Goal: Transaction & Acquisition: Purchase product/service

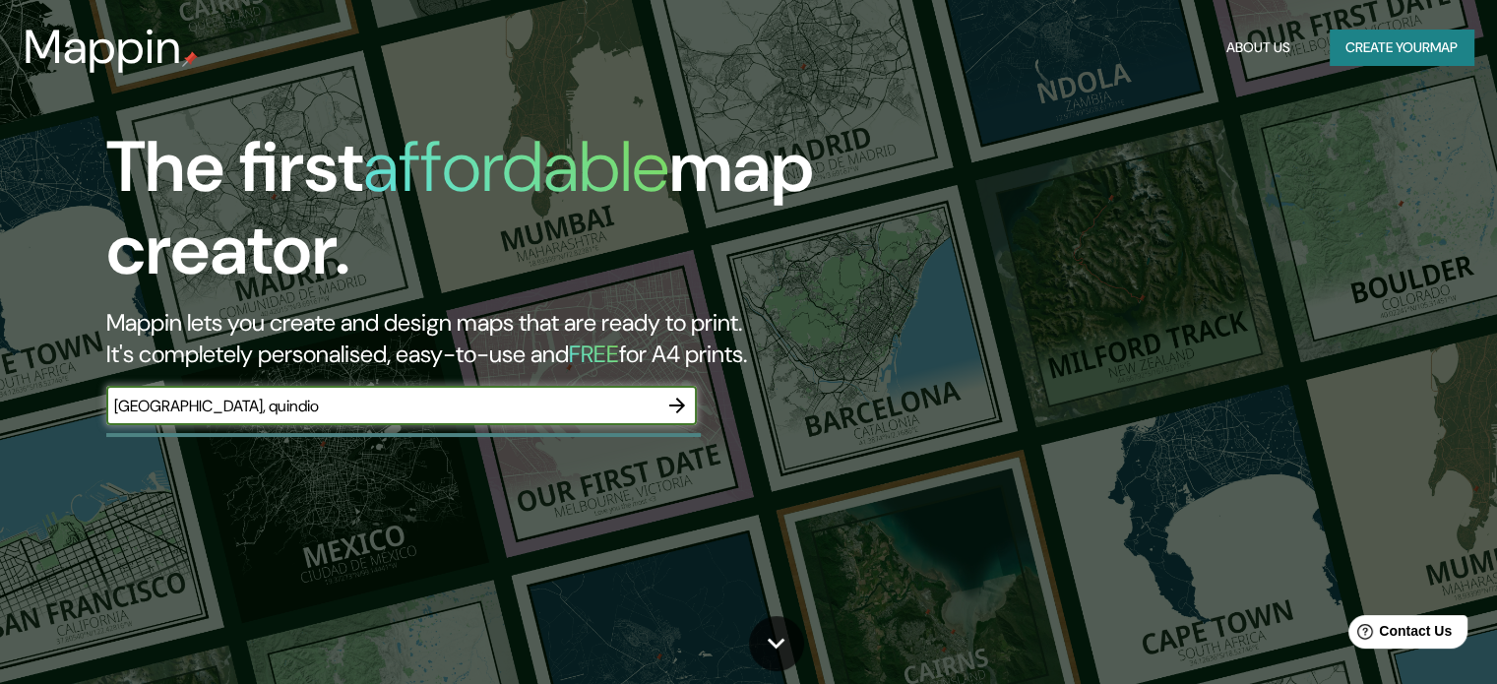
type input "[GEOGRAPHIC_DATA], quindio"
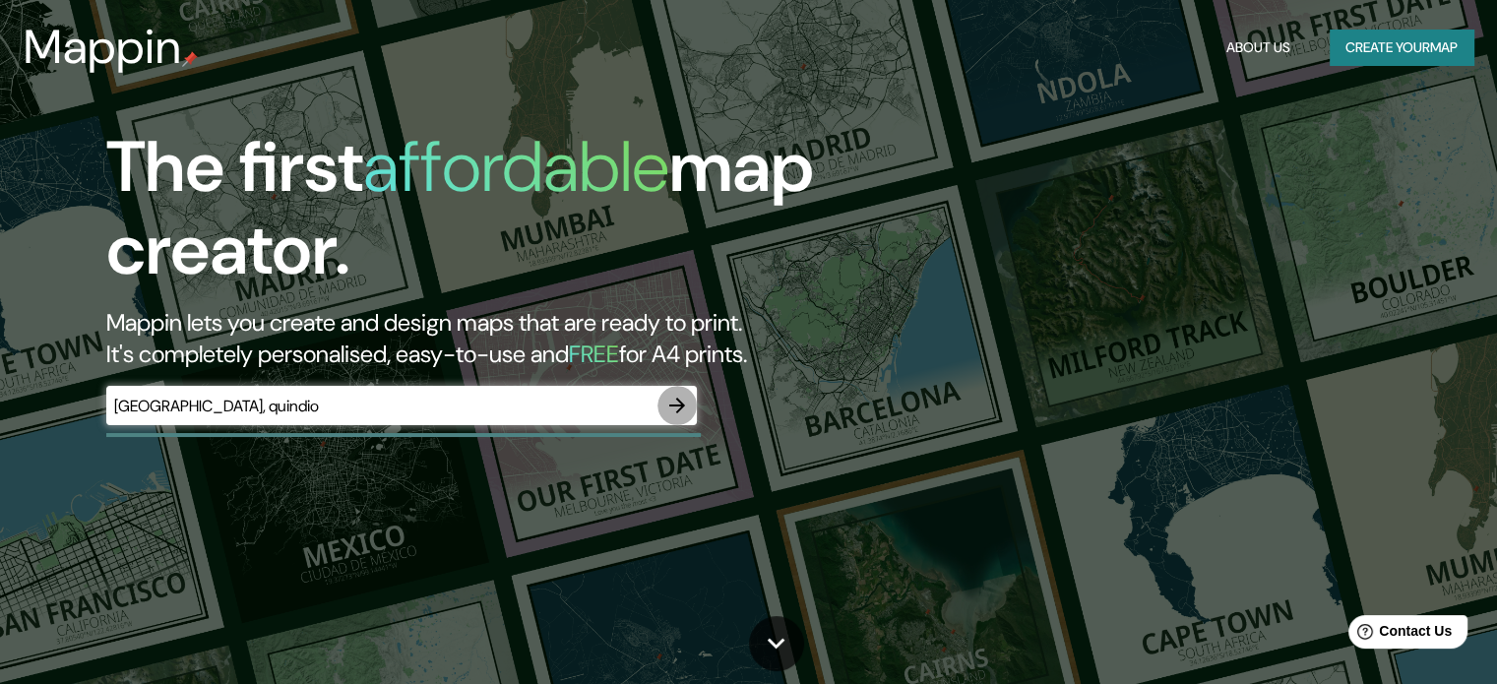
click at [682, 410] on icon "button" at bounding box center [677, 406] width 24 height 24
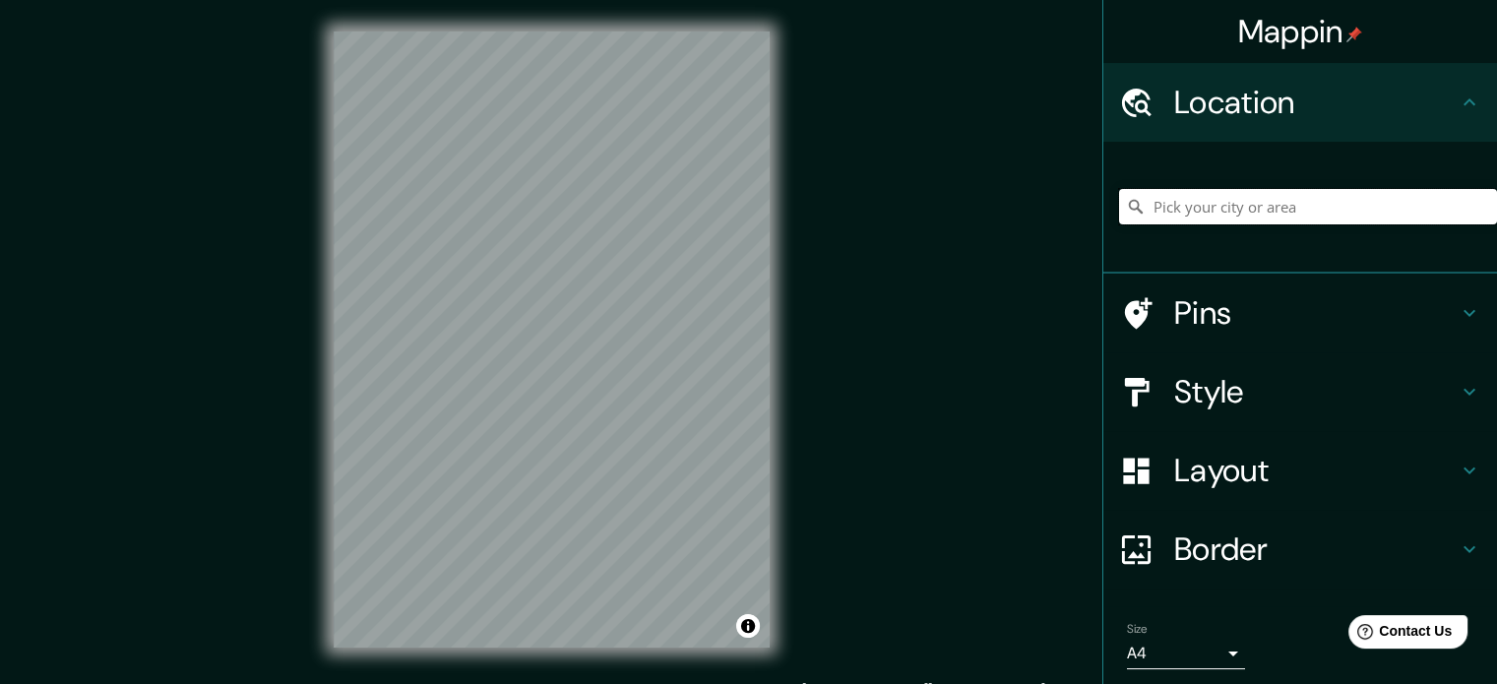
click at [1324, 212] on input "Pick your city or area" at bounding box center [1308, 206] width 378 height 35
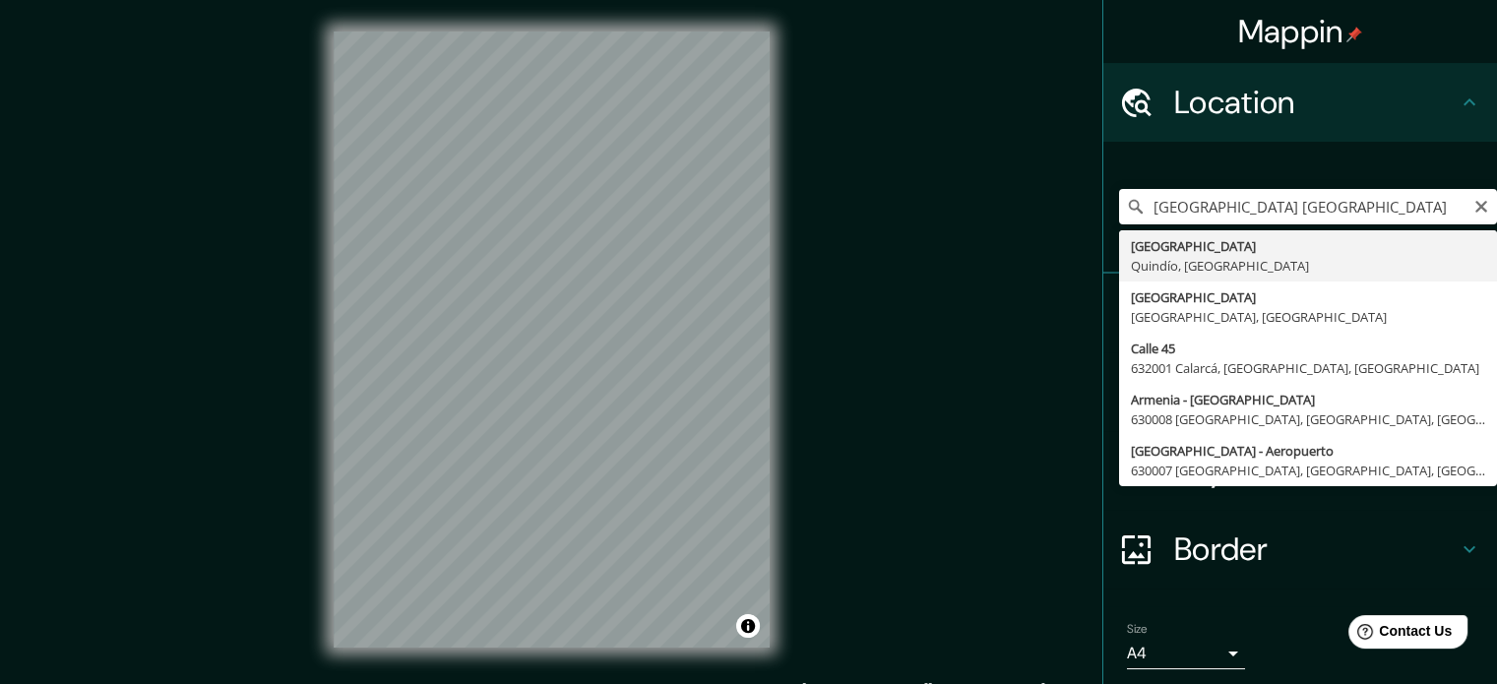
type input "[GEOGRAPHIC_DATA], [GEOGRAPHIC_DATA], [GEOGRAPHIC_DATA]"
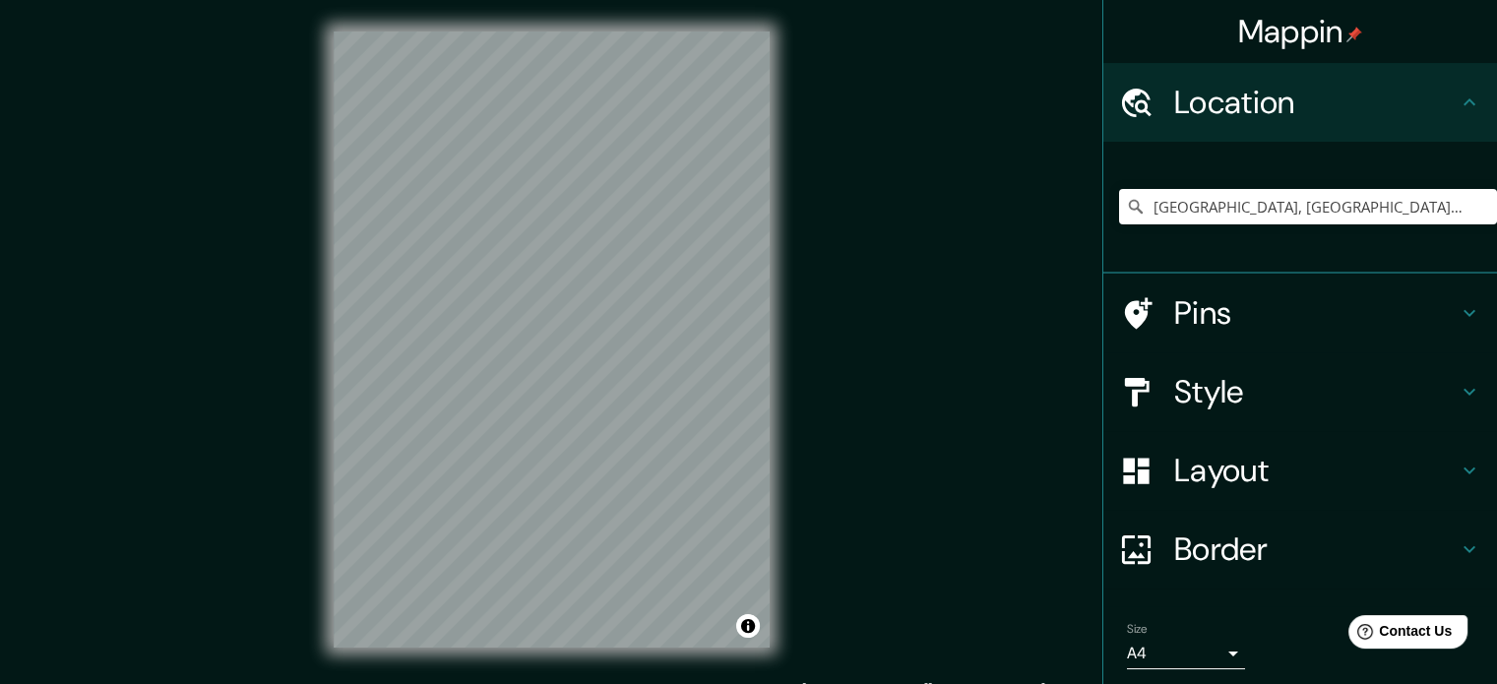
click at [1458, 313] on icon at bounding box center [1470, 313] width 24 height 24
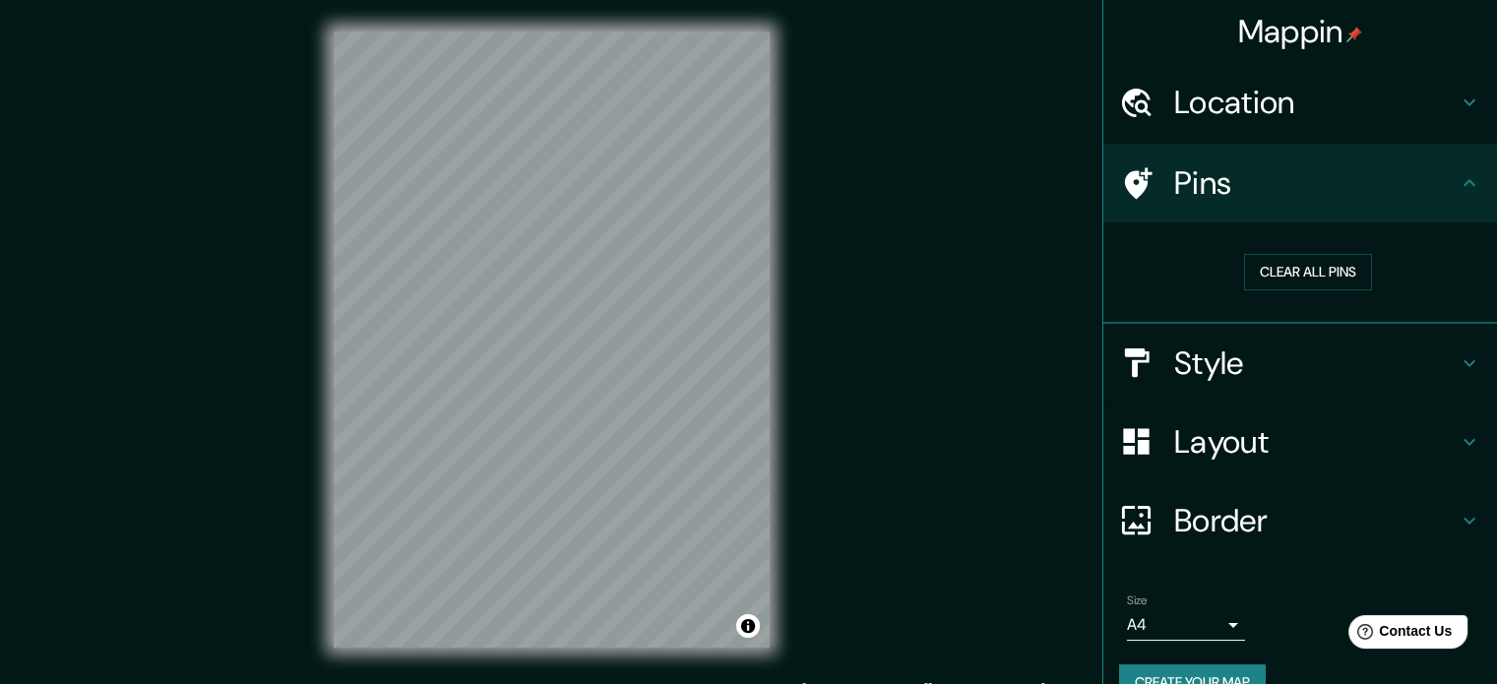
click at [1458, 101] on icon at bounding box center [1470, 103] width 24 height 24
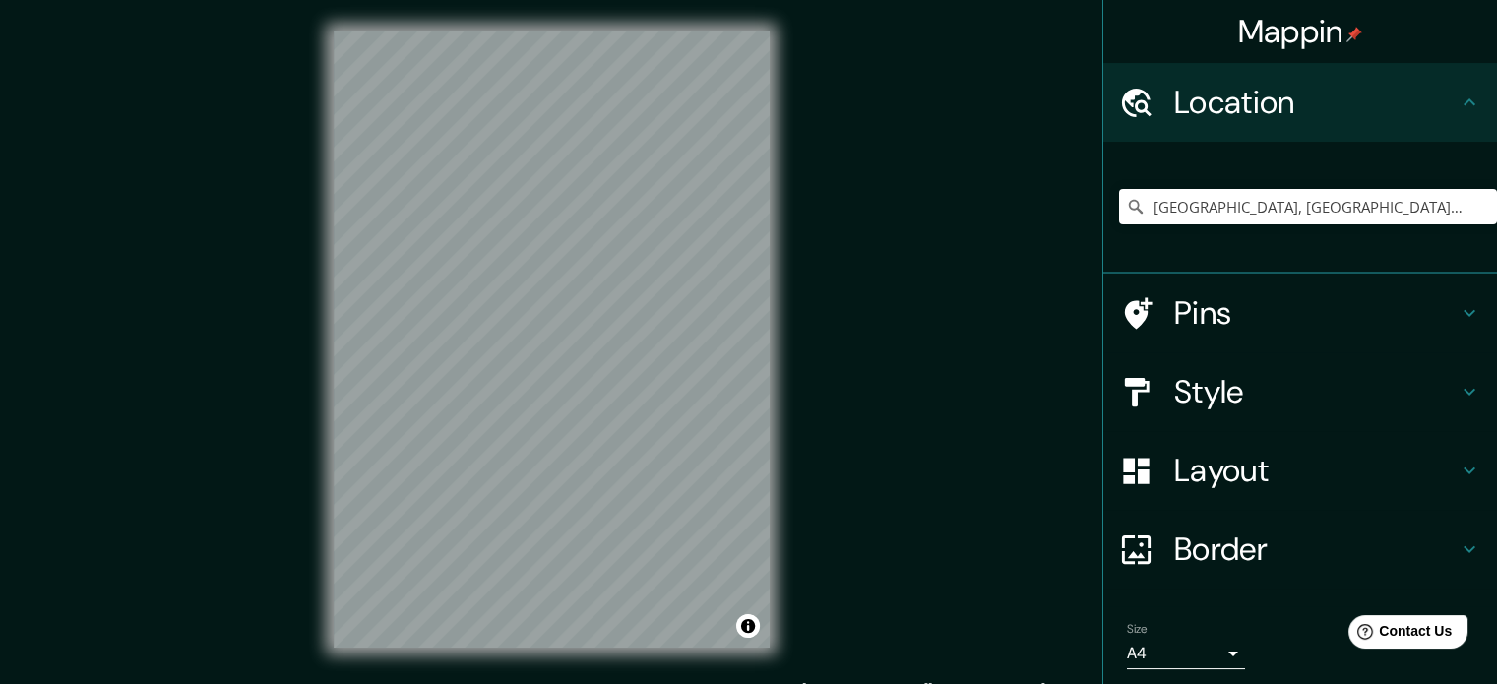
click at [1458, 309] on icon at bounding box center [1470, 313] width 24 height 24
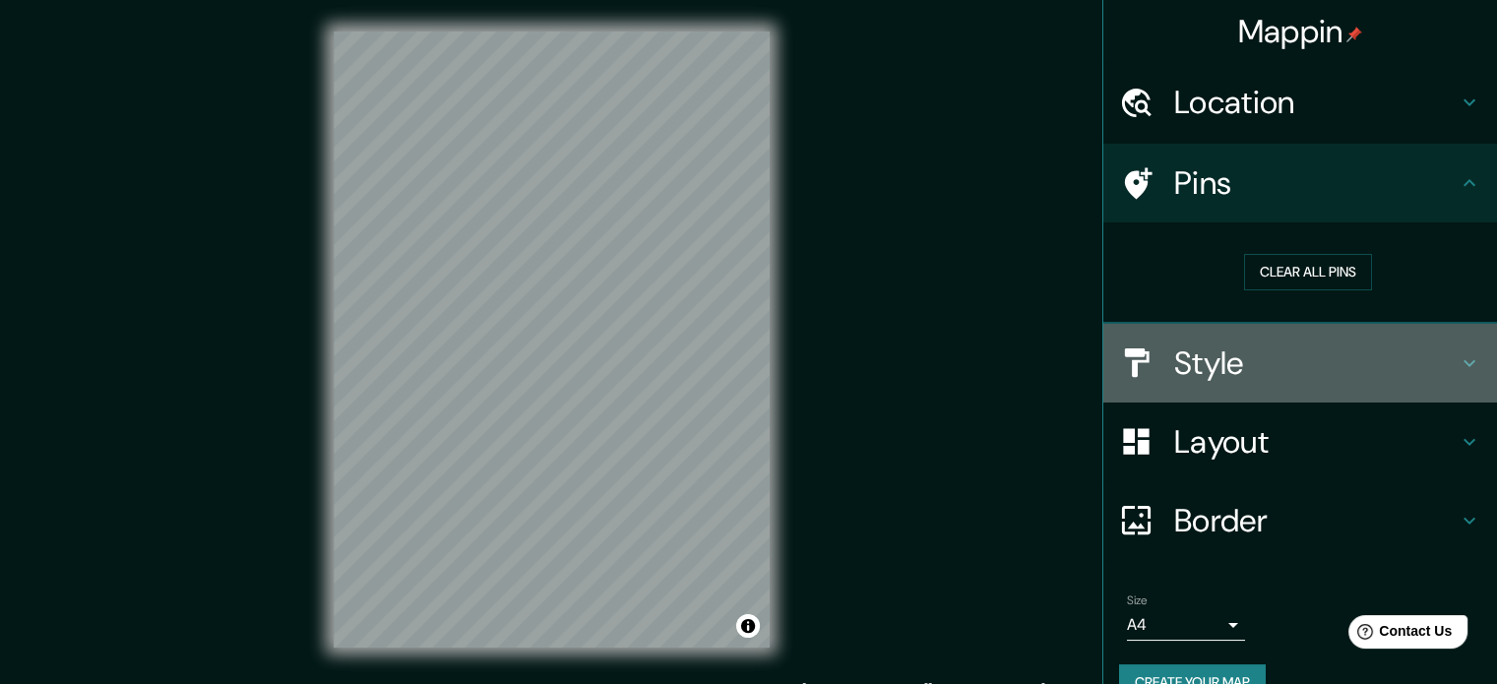
click at [1464, 361] on icon at bounding box center [1470, 362] width 12 height 7
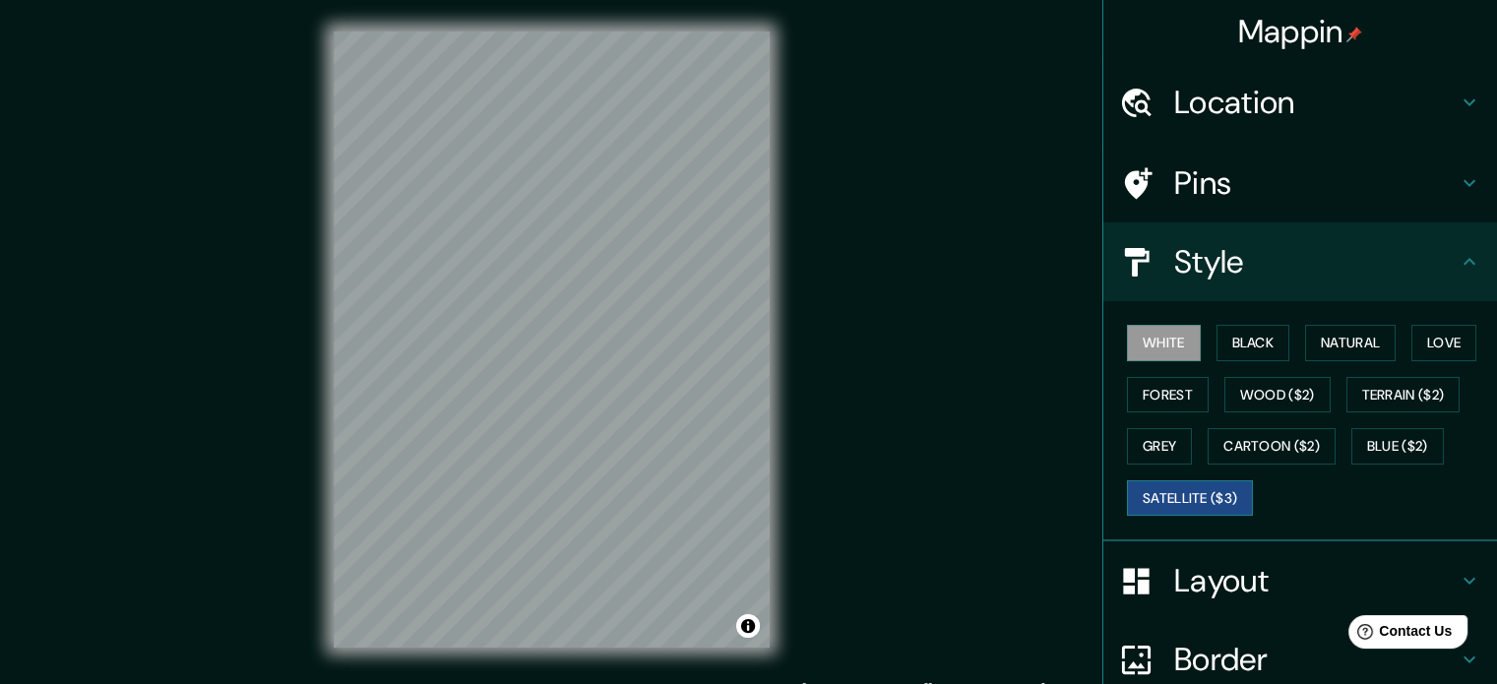
click at [1217, 497] on button "Satellite ($3)" at bounding box center [1190, 498] width 126 height 36
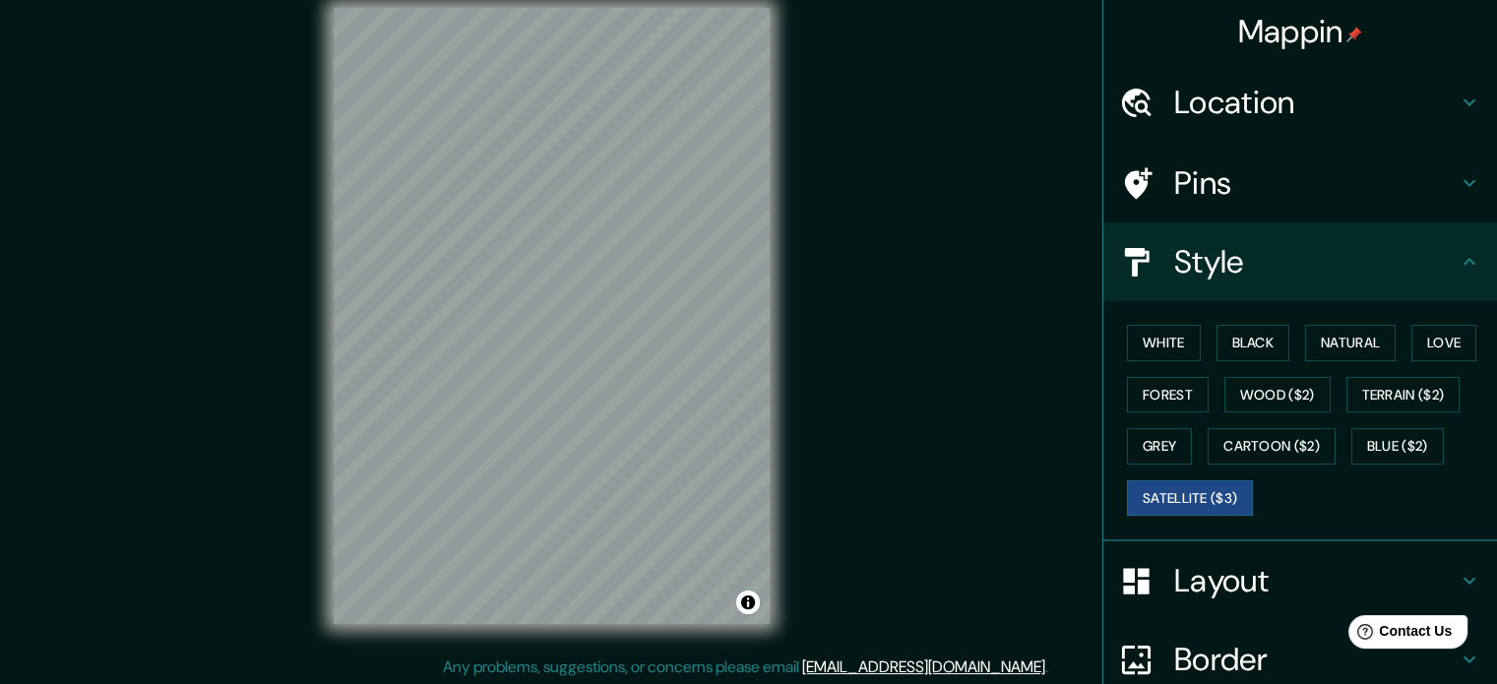
scroll to position [26, 0]
click at [1217, 335] on button "Black" at bounding box center [1254, 343] width 74 height 36
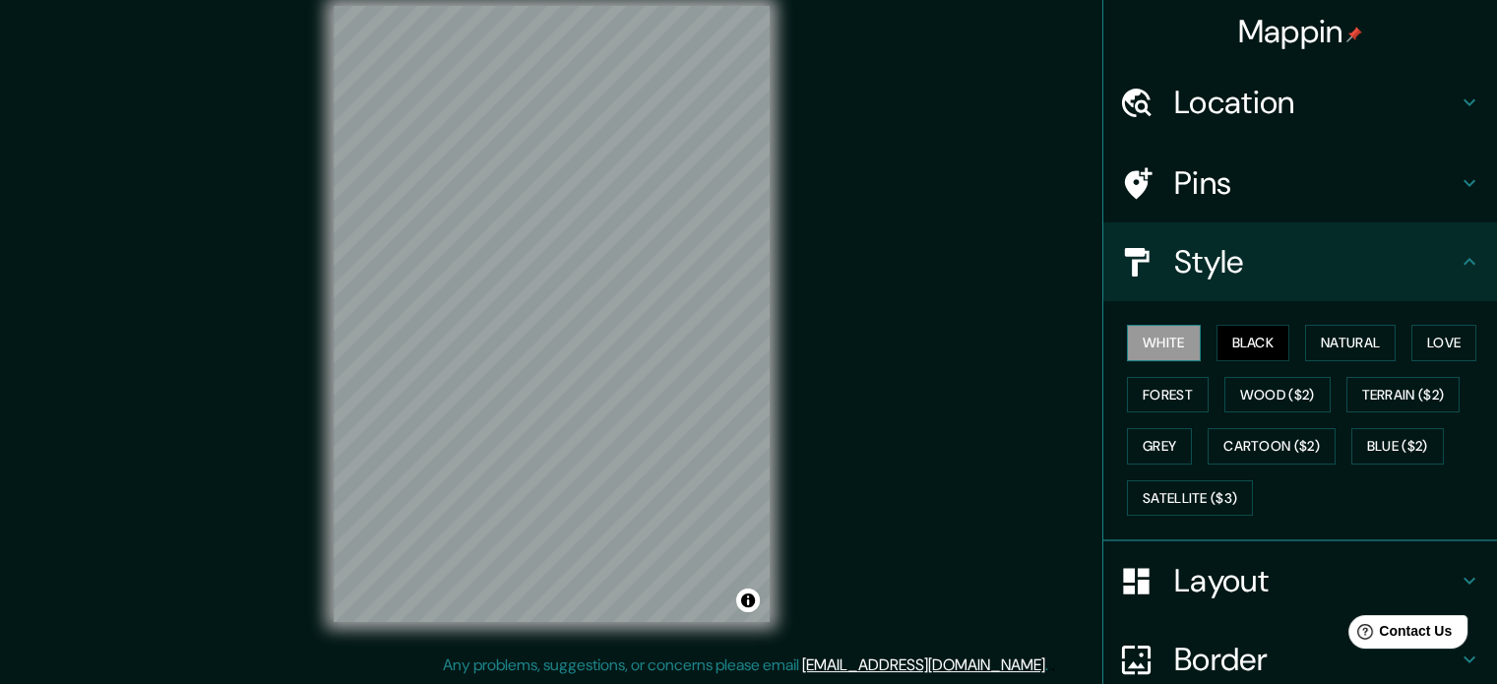
click at [1160, 348] on button "White" at bounding box center [1164, 343] width 74 height 36
click at [1221, 338] on button "Black" at bounding box center [1254, 343] width 74 height 36
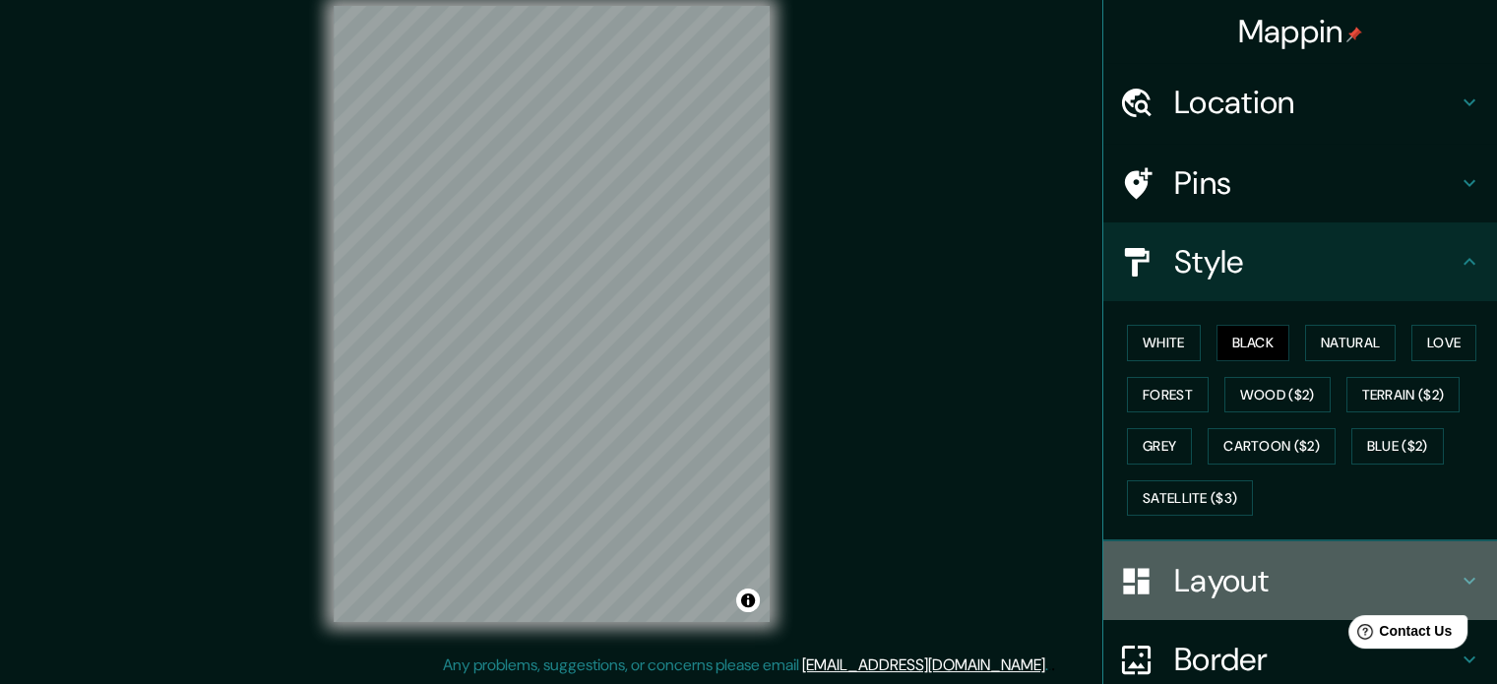
click at [1458, 576] on icon at bounding box center [1470, 581] width 24 height 24
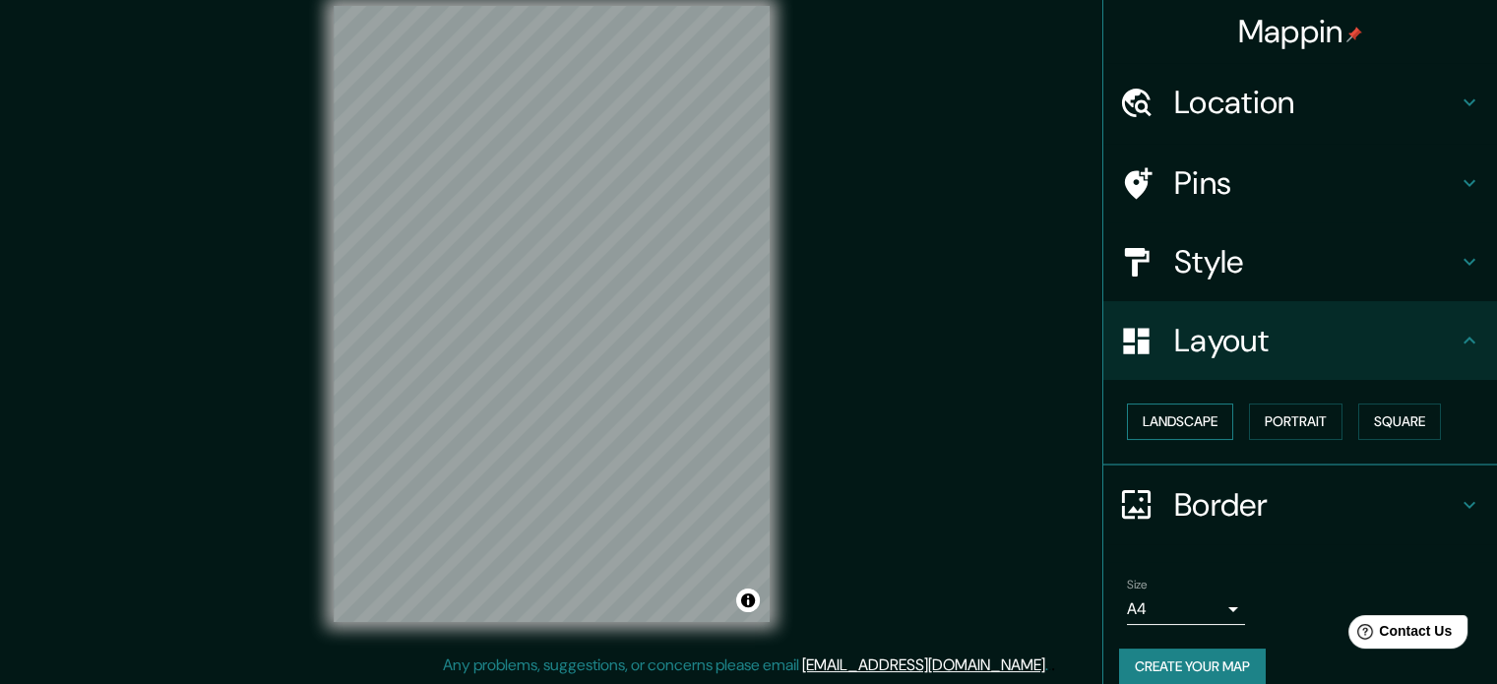
click at [1170, 412] on button "Landscape" at bounding box center [1180, 422] width 106 height 36
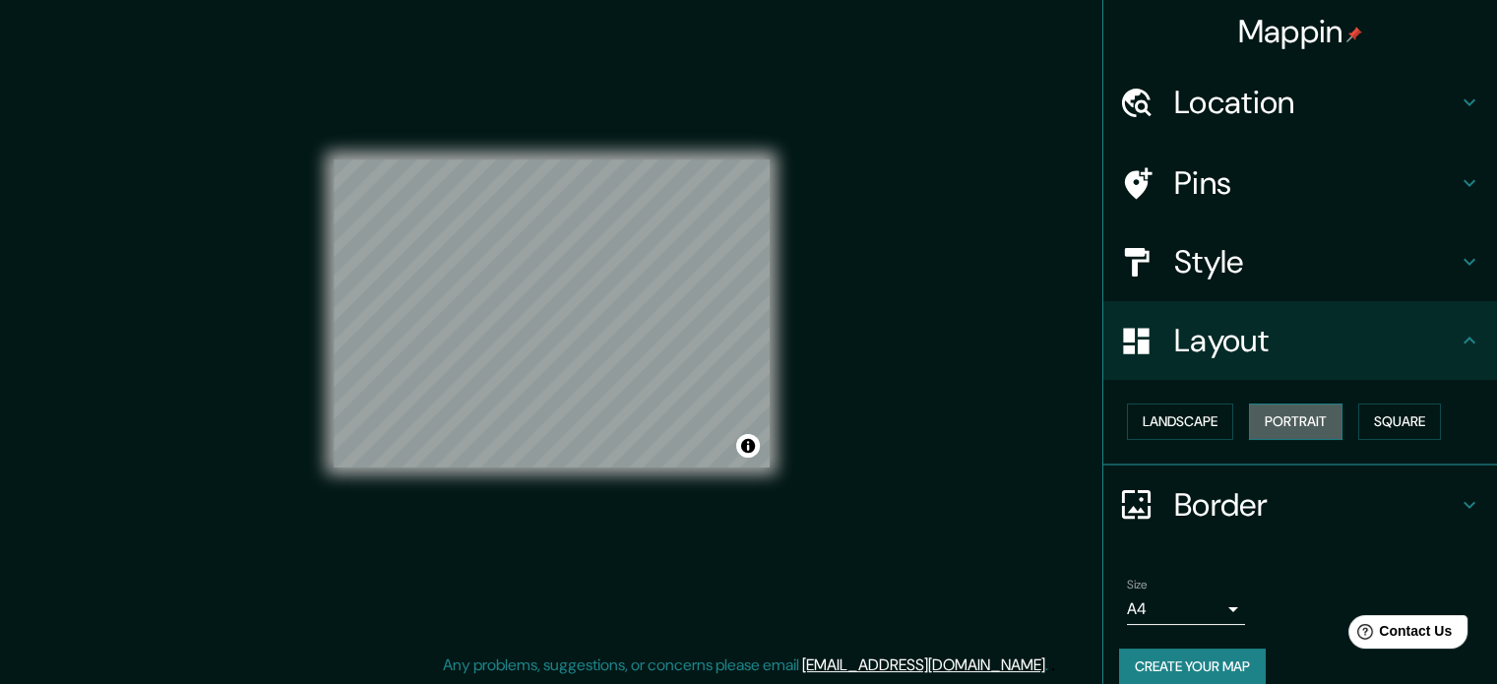
click at [1306, 433] on button "Portrait" at bounding box center [1296, 422] width 94 height 36
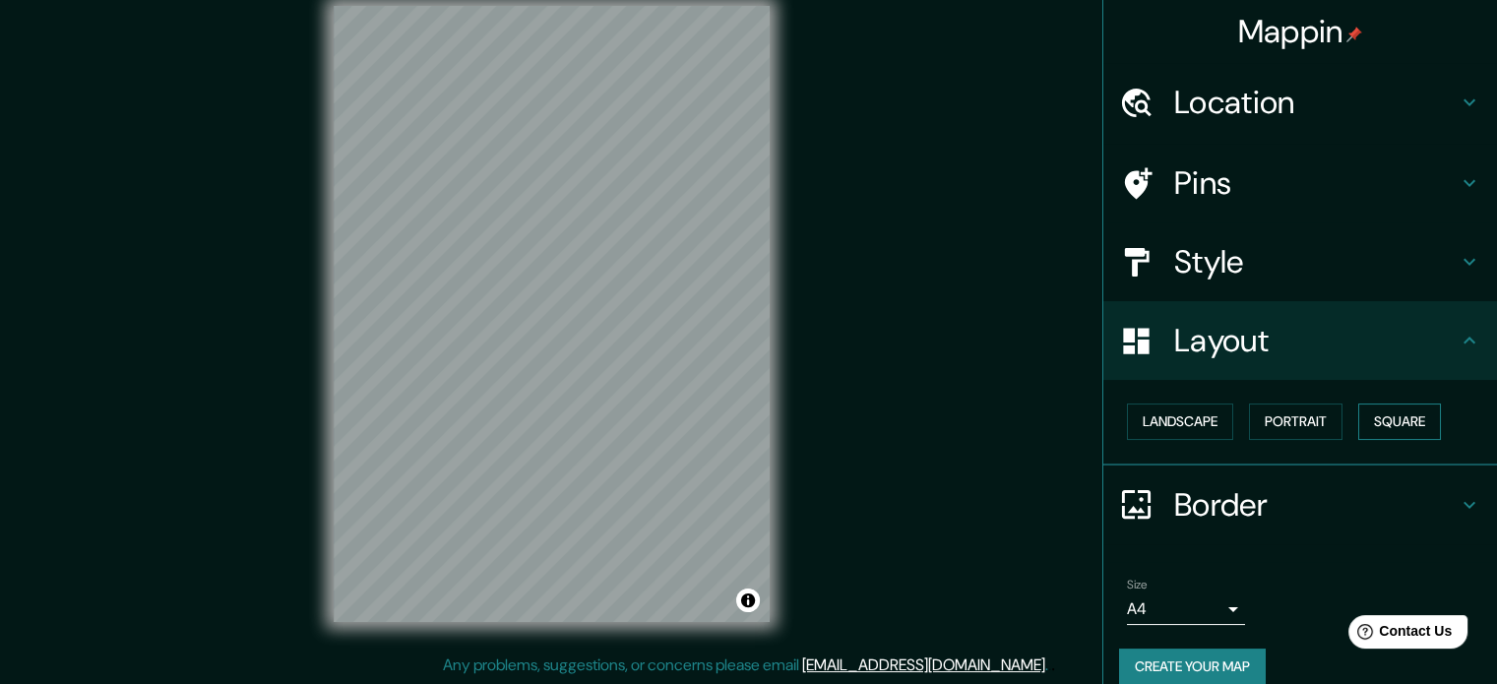
click at [1373, 424] on button "Square" at bounding box center [1400, 422] width 83 height 36
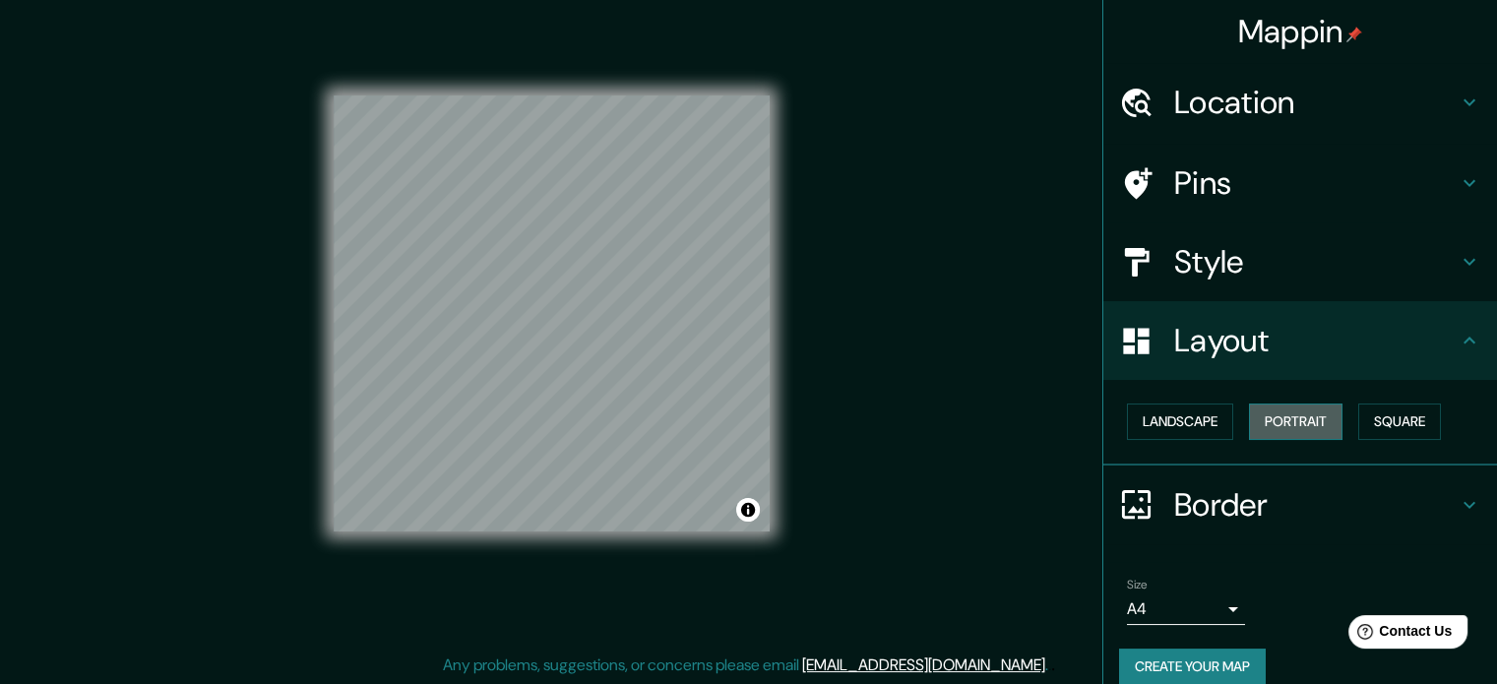
click at [1274, 423] on button "Portrait" at bounding box center [1296, 422] width 94 height 36
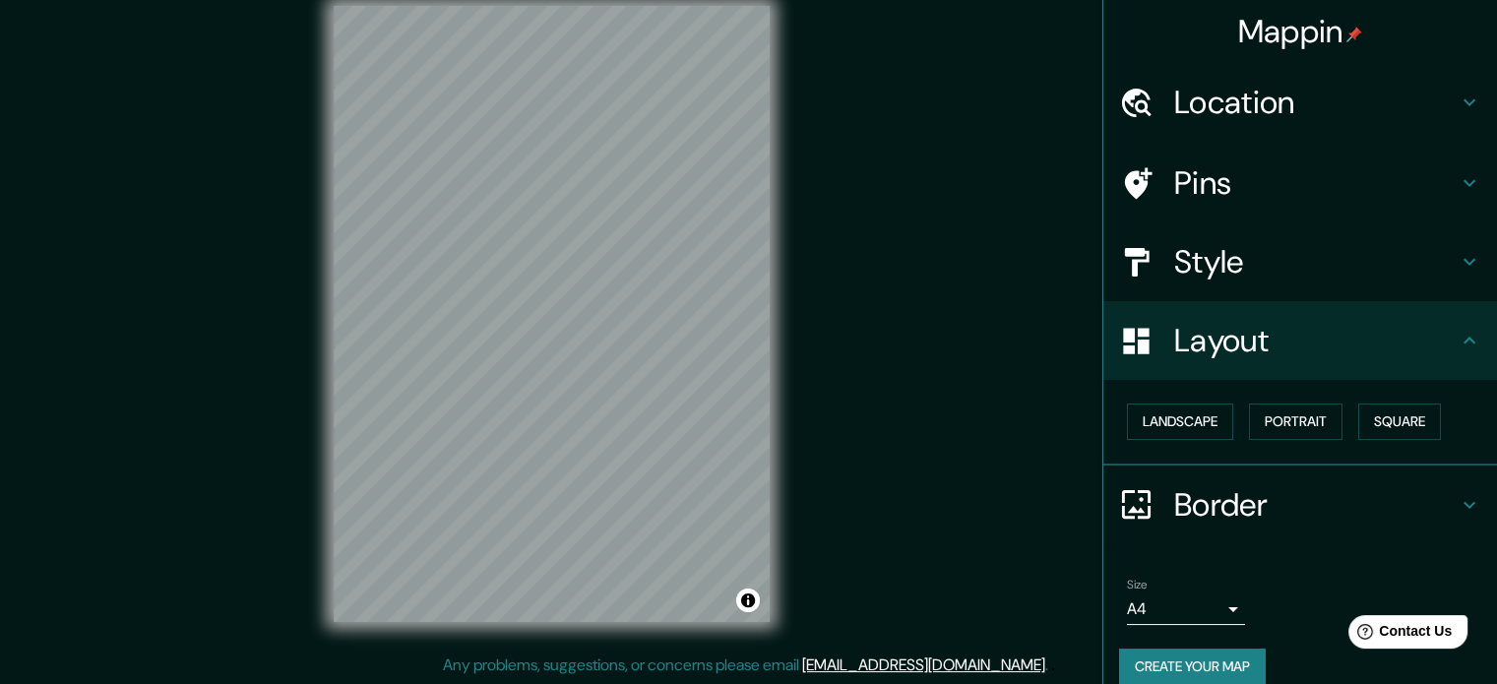
click at [1461, 499] on icon at bounding box center [1470, 505] width 24 height 24
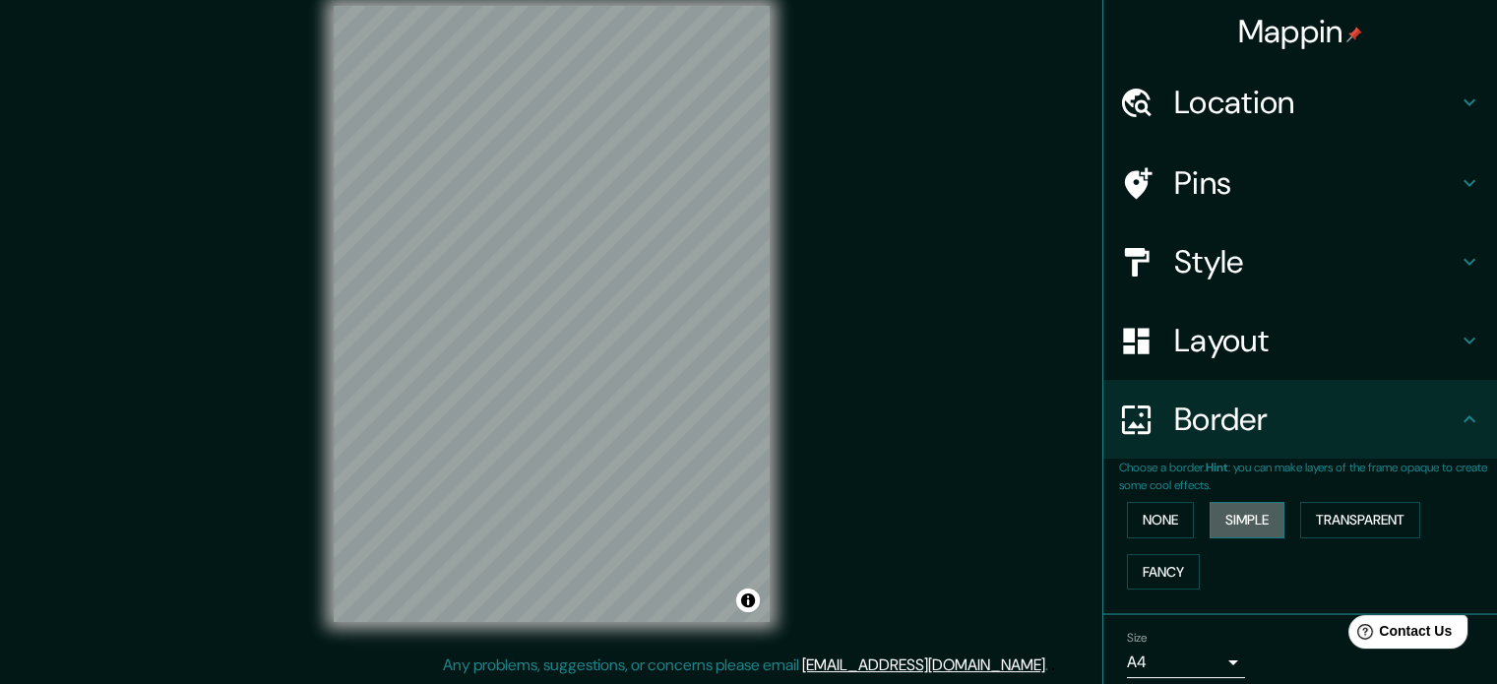
click at [1213, 519] on button "Simple" at bounding box center [1247, 520] width 75 height 36
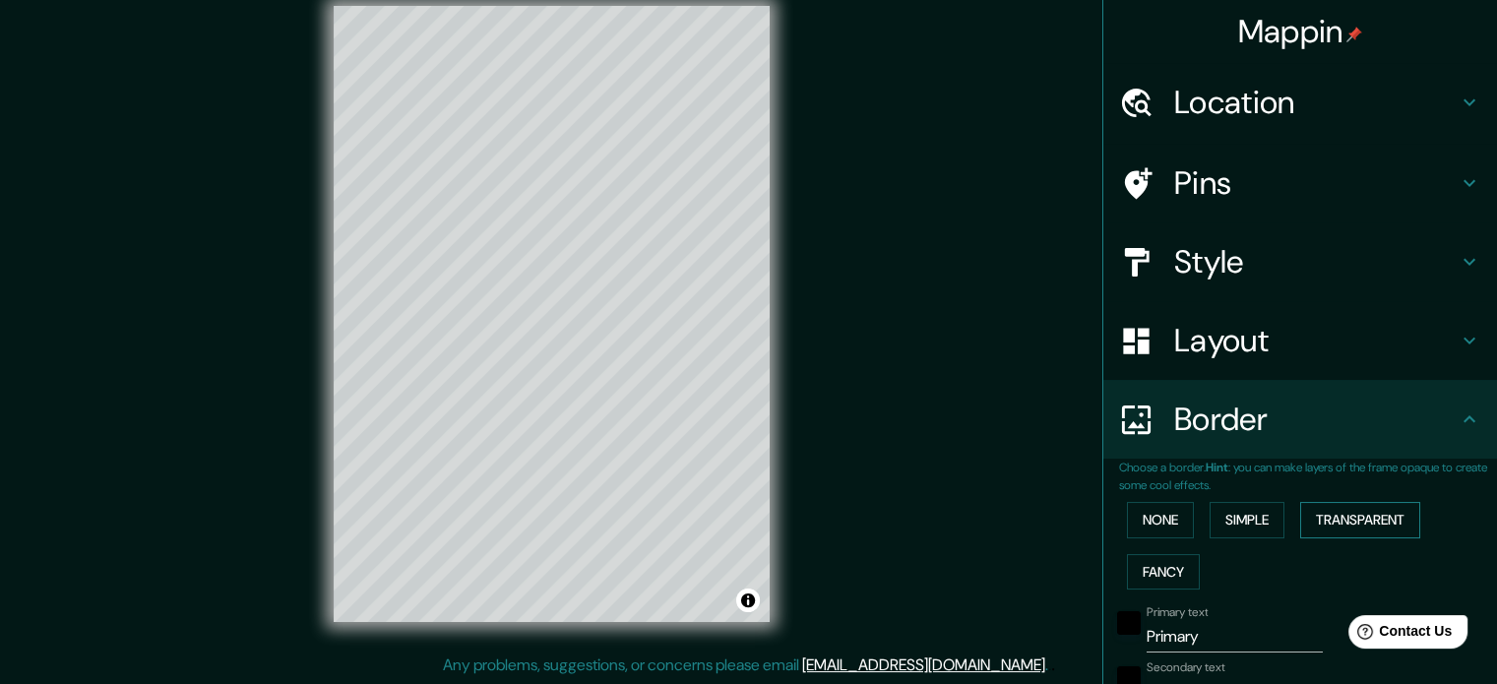
click at [1358, 512] on button "Transparent" at bounding box center [1360, 520] width 120 height 36
click at [1150, 574] on button "Fancy" at bounding box center [1163, 572] width 73 height 36
click at [1138, 516] on button "None" at bounding box center [1160, 520] width 67 height 36
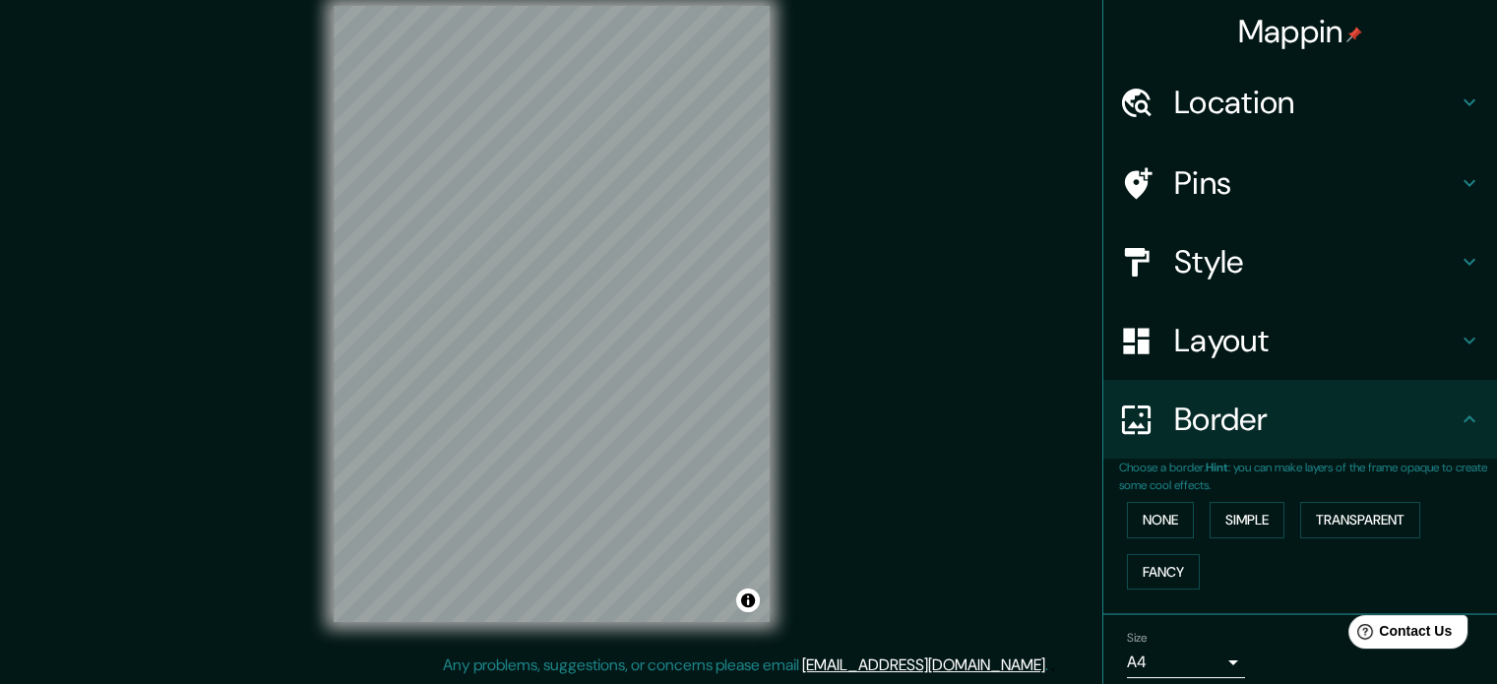
scroll to position [75, 0]
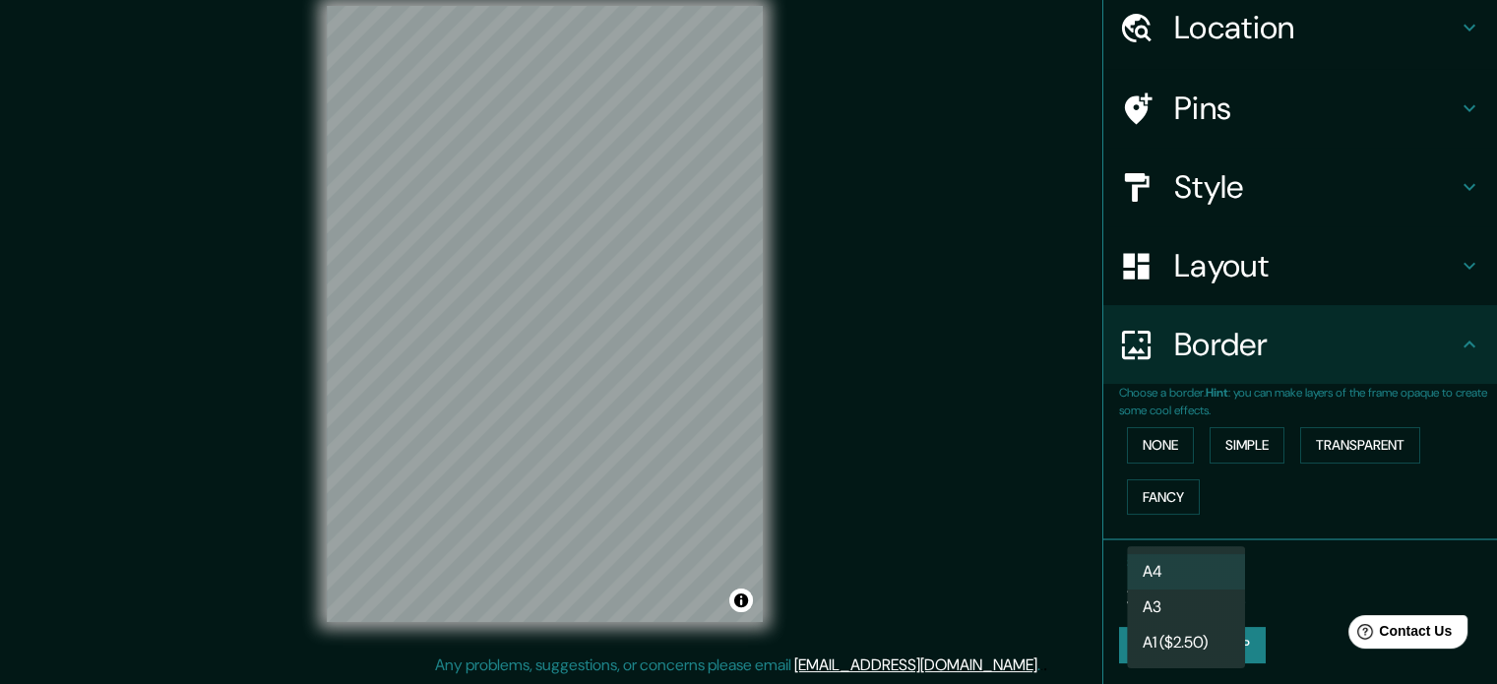
click at [1221, 579] on body "Mappin Location [GEOGRAPHIC_DATA], [GEOGRAPHIC_DATA], [GEOGRAPHIC_DATA] Pins St…" at bounding box center [748, 316] width 1497 height 684
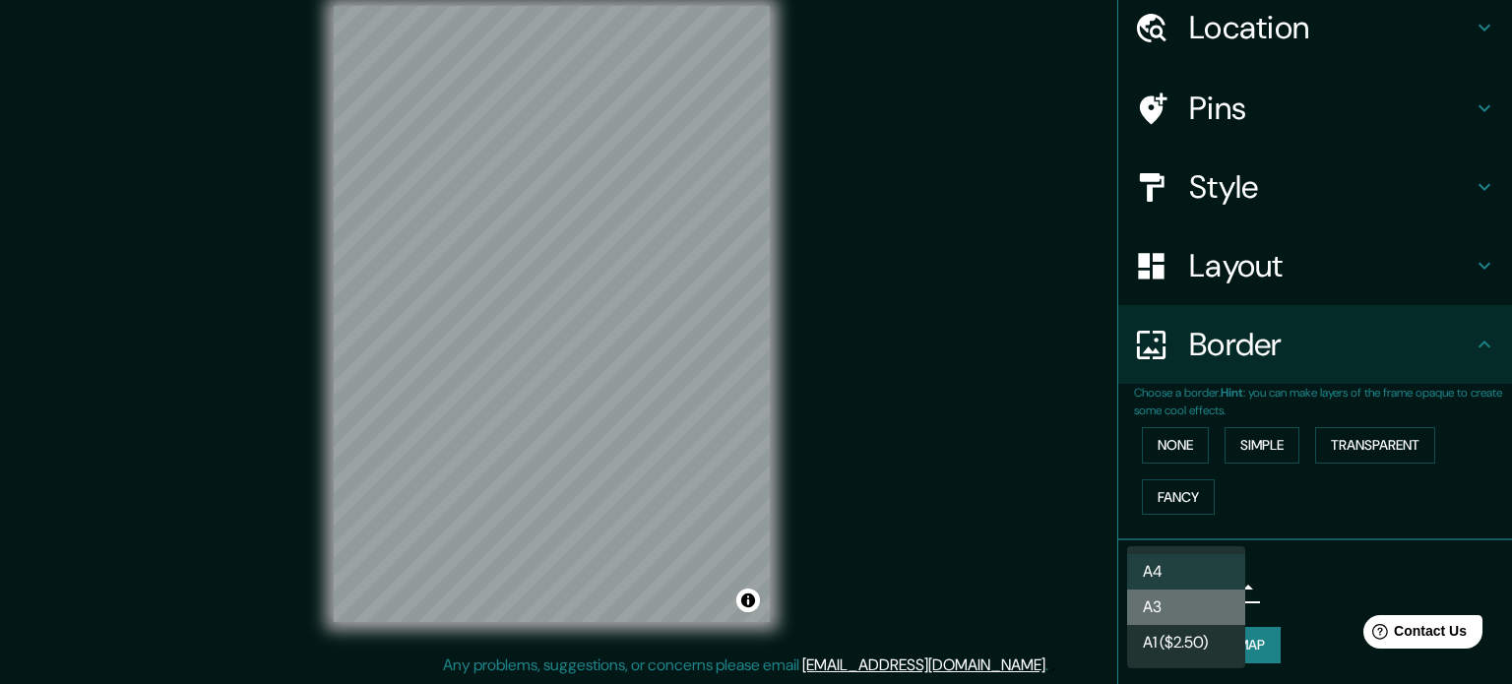
click at [1202, 608] on li "A3" at bounding box center [1186, 607] width 118 height 35
click at [1214, 578] on body "Mappin Location [GEOGRAPHIC_DATA], [GEOGRAPHIC_DATA], [GEOGRAPHIC_DATA] Pins St…" at bounding box center [756, 316] width 1512 height 684
click at [1174, 570] on li "A4" at bounding box center [1186, 571] width 118 height 35
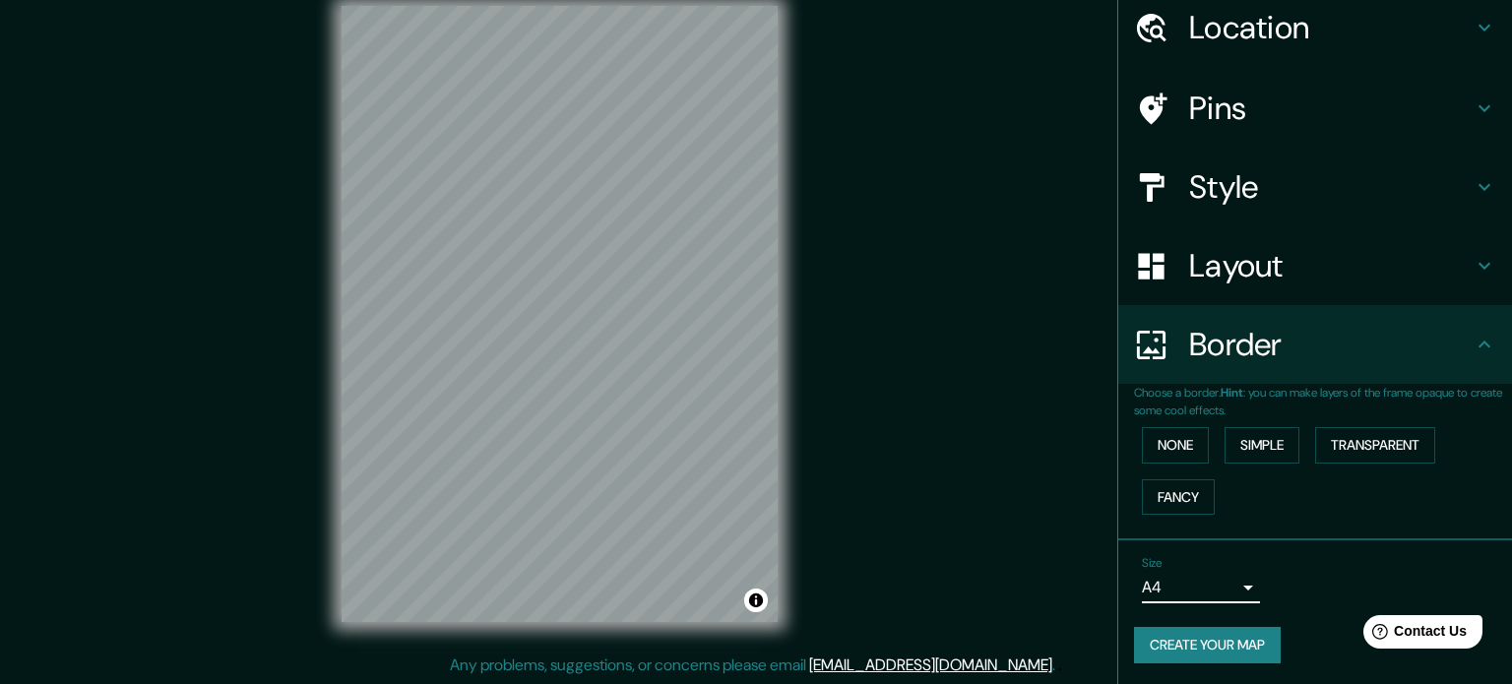
click at [1184, 573] on body "Mappin Location [GEOGRAPHIC_DATA], [GEOGRAPHIC_DATA], [GEOGRAPHIC_DATA] Pins St…" at bounding box center [756, 316] width 1512 height 684
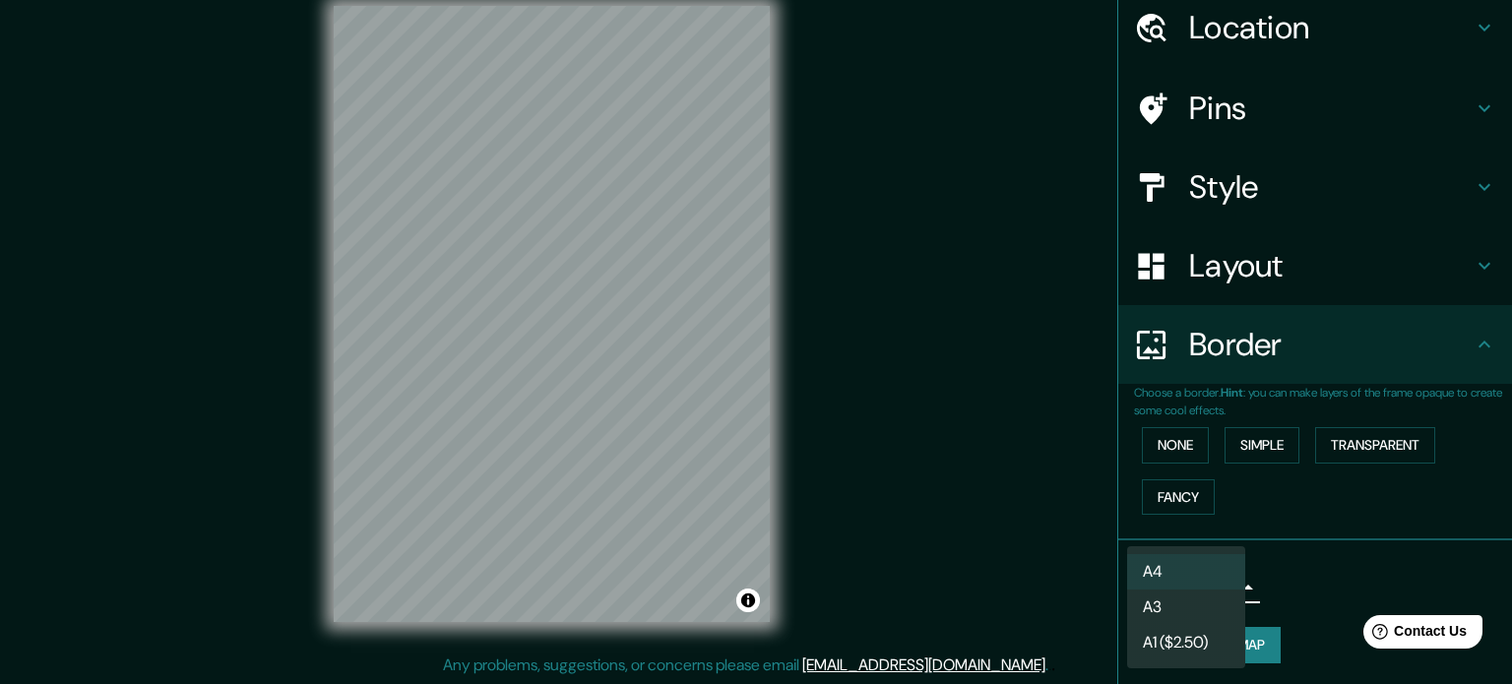
click at [1185, 601] on li "A3" at bounding box center [1186, 607] width 118 height 35
click at [1200, 583] on body "Mappin Location [GEOGRAPHIC_DATA], [GEOGRAPHIC_DATA], [GEOGRAPHIC_DATA] Pins St…" at bounding box center [756, 316] width 1512 height 684
click at [1182, 569] on li "A4" at bounding box center [1186, 571] width 118 height 35
type input "single"
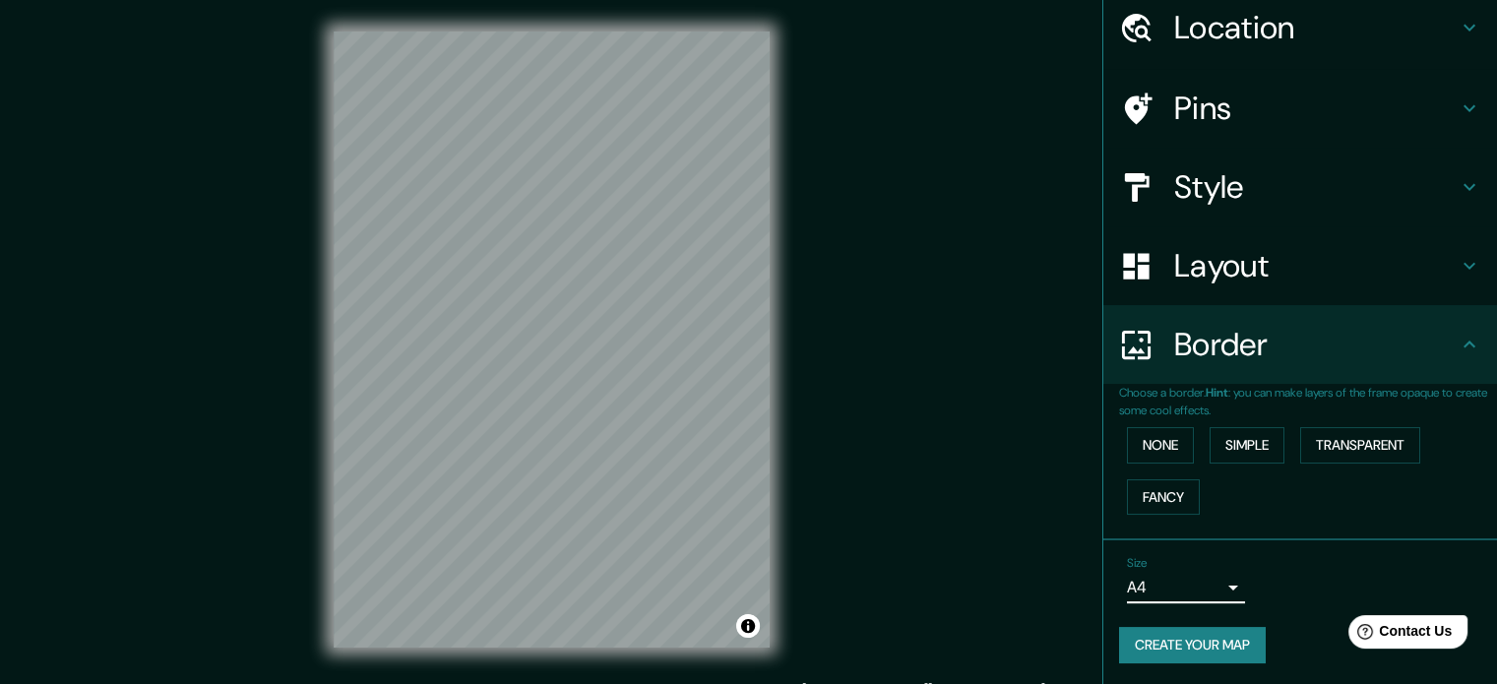
click at [1142, 642] on button "Create your map" at bounding box center [1192, 645] width 147 height 36
drag, startPoint x: 1145, startPoint y: 638, endPoint x: 1147, endPoint y: 624, distance: 13.9
drag, startPoint x: 1147, startPoint y: 624, endPoint x: 1063, endPoint y: 613, distance: 84.4
click at [1063, 613] on div "Mappin Location [GEOGRAPHIC_DATA], [GEOGRAPHIC_DATA], [GEOGRAPHIC_DATA] Pins St…" at bounding box center [748, 355] width 1497 height 711
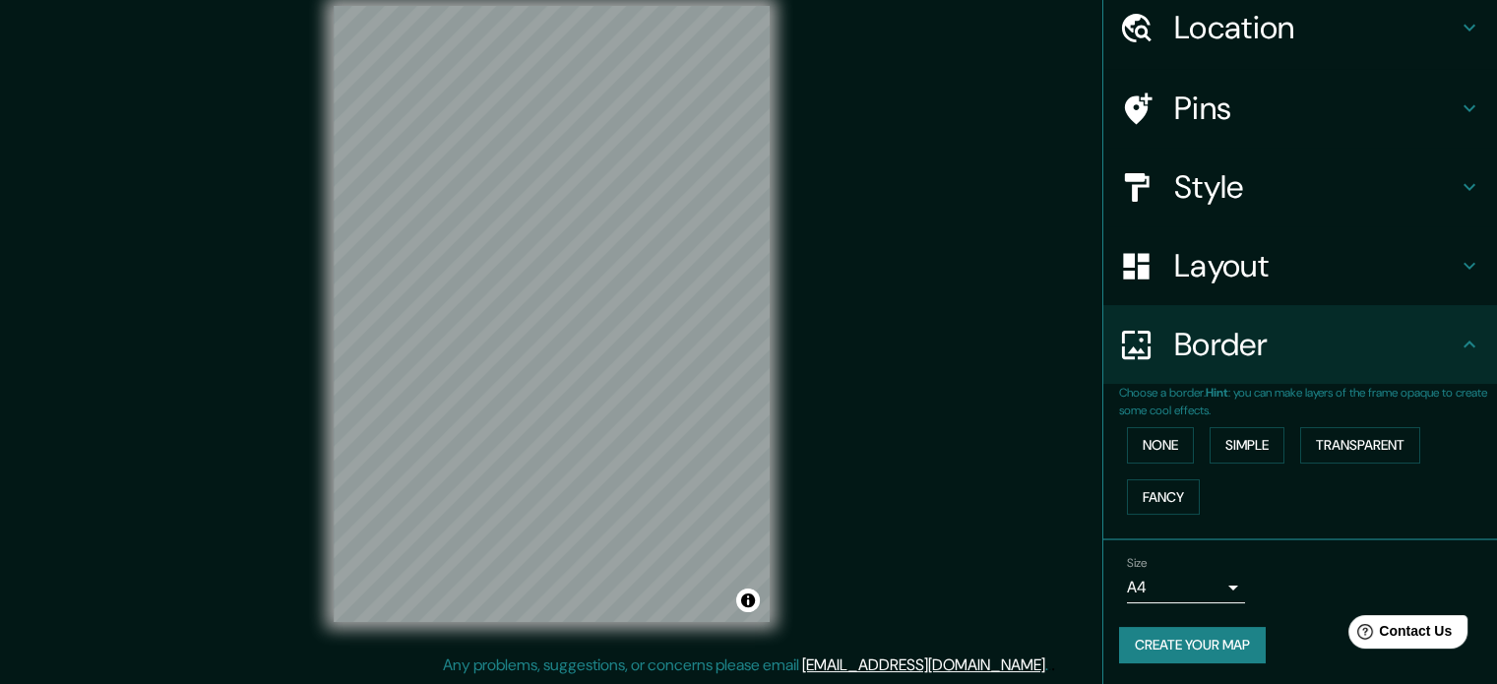
click at [1173, 651] on button "Create your map" at bounding box center [1192, 645] width 147 height 36
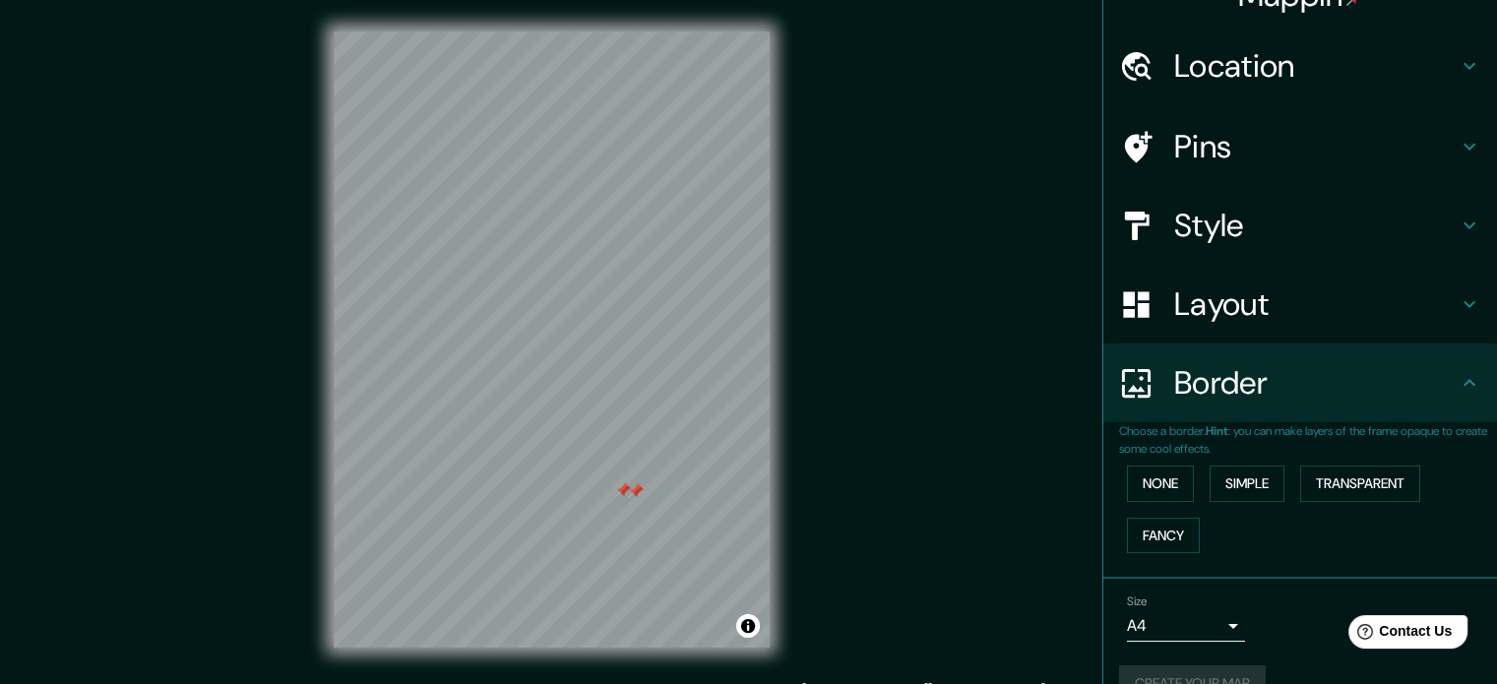
scroll to position [0, 0]
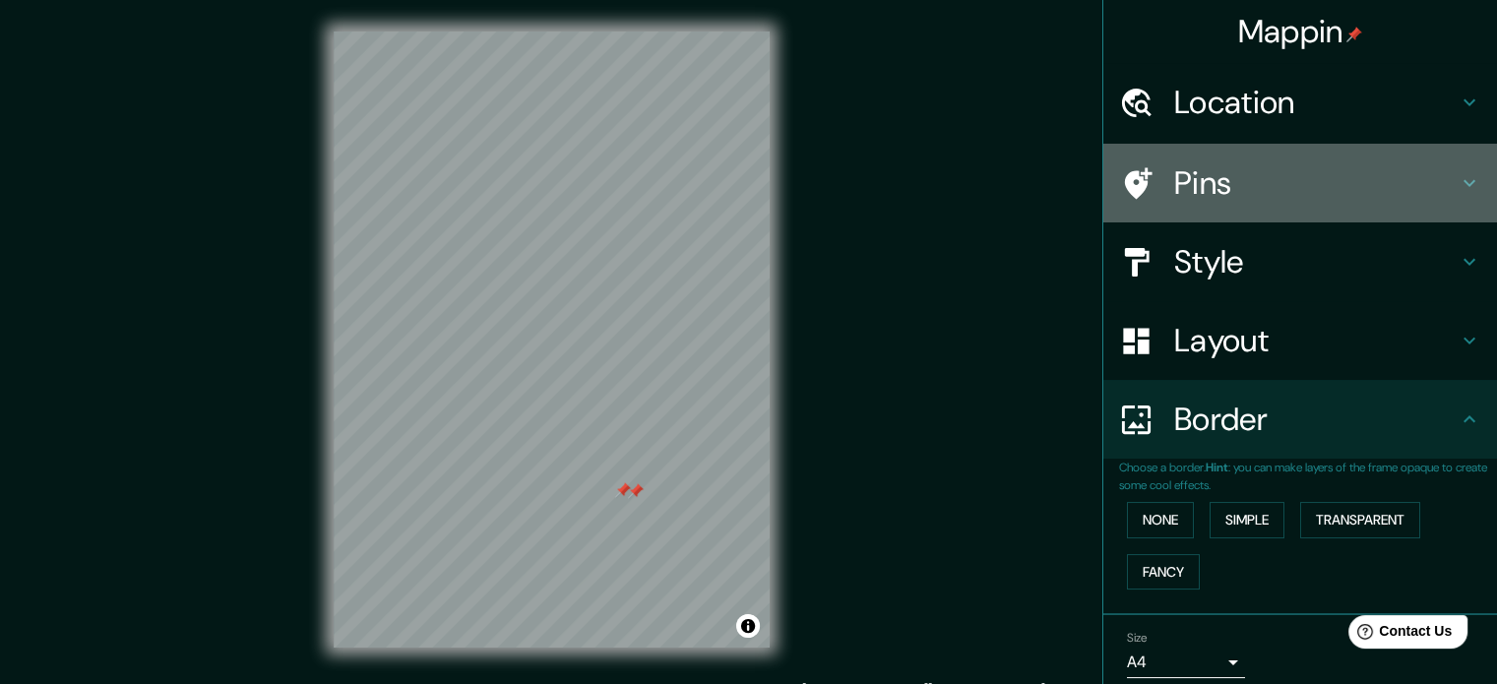
click at [1437, 188] on h4 "Pins" at bounding box center [1316, 182] width 284 height 39
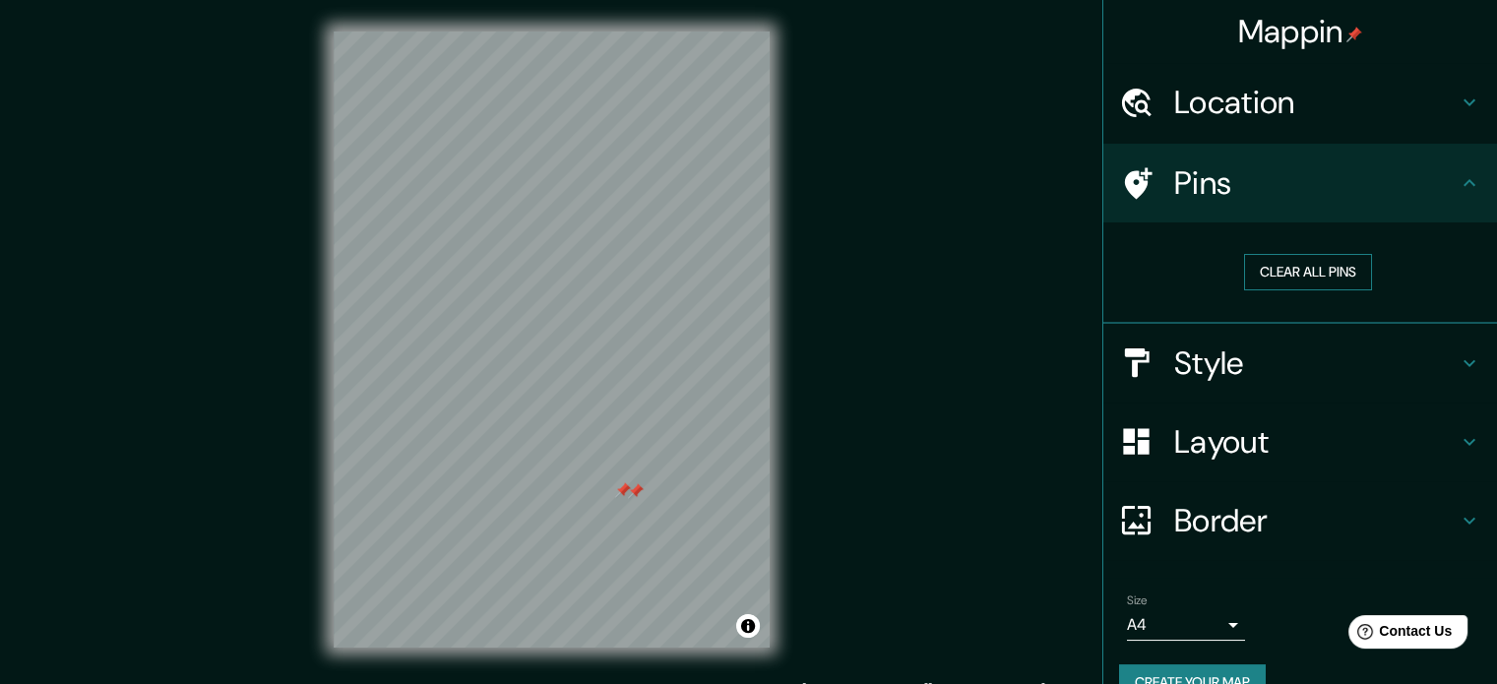
click at [1307, 271] on button "Clear all pins" at bounding box center [1308, 272] width 128 height 36
click at [1168, 665] on button "Create your map" at bounding box center [1192, 682] width 147 height 36
click at [1353, 95] on h4 "Location" at bounding box center [1316, 102] width 284 height 39
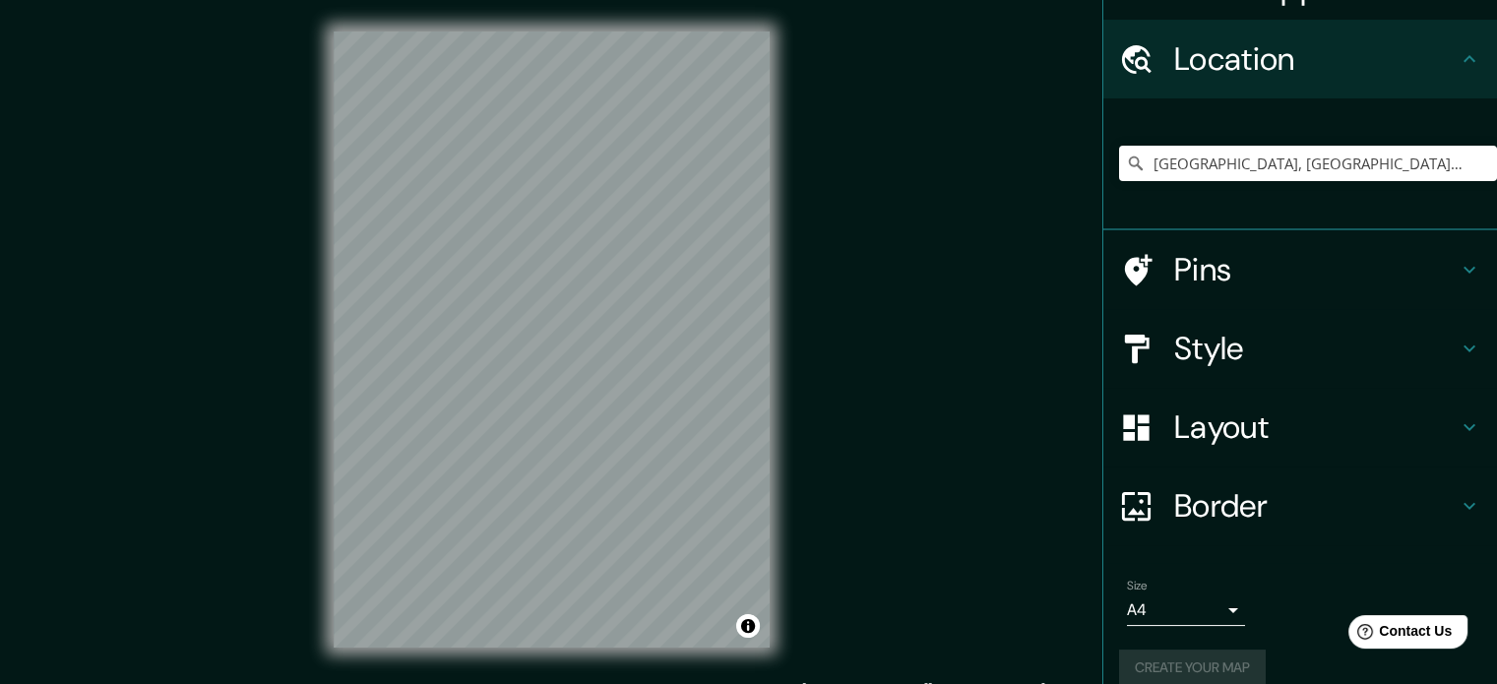
scroll to position [67, 0]
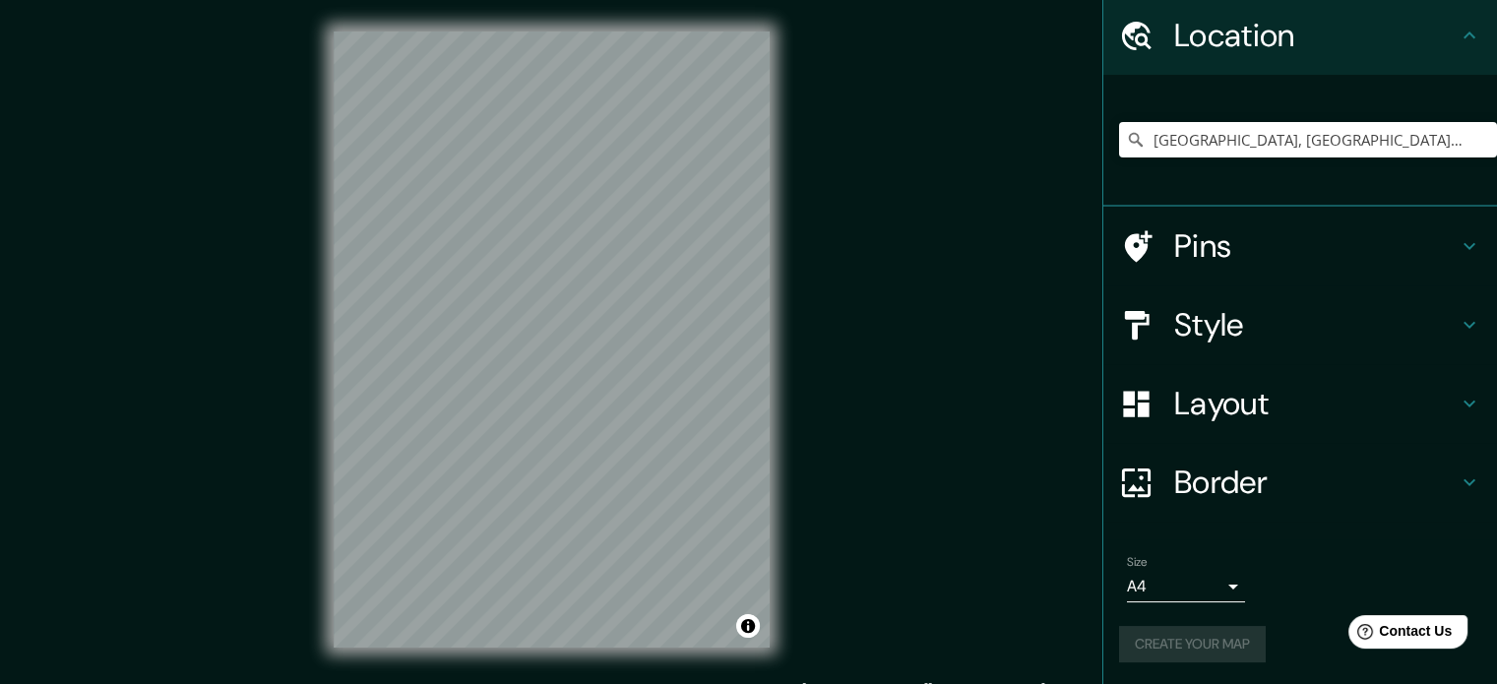
click at [1365, 319] on h4 "Style" at bounding box center [1316, 324] width 284 height 39
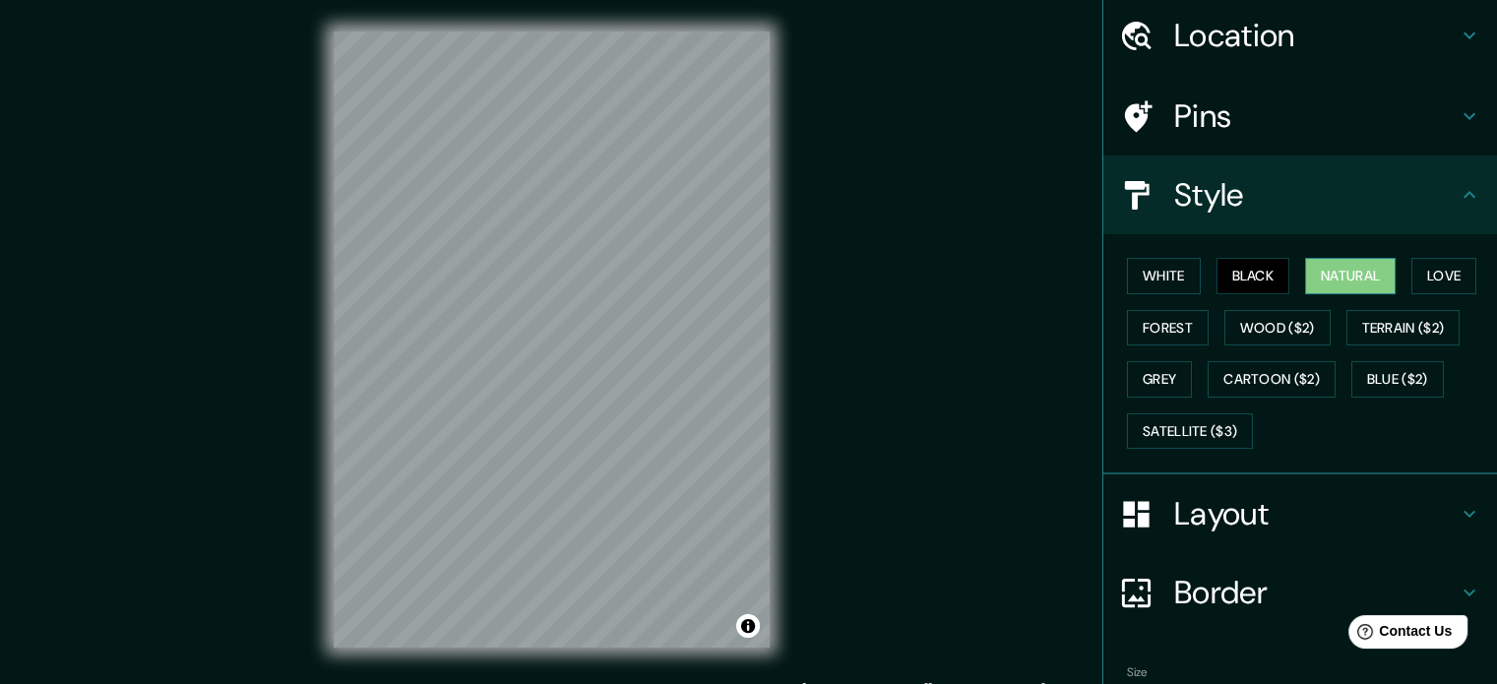
click at [1351, 268] on button "Natural" at bounding box center [1350, 276] width 91 height 36
click at [1423, 281] on button "Love" at bounding box center [1444, 276] width 65 height 36
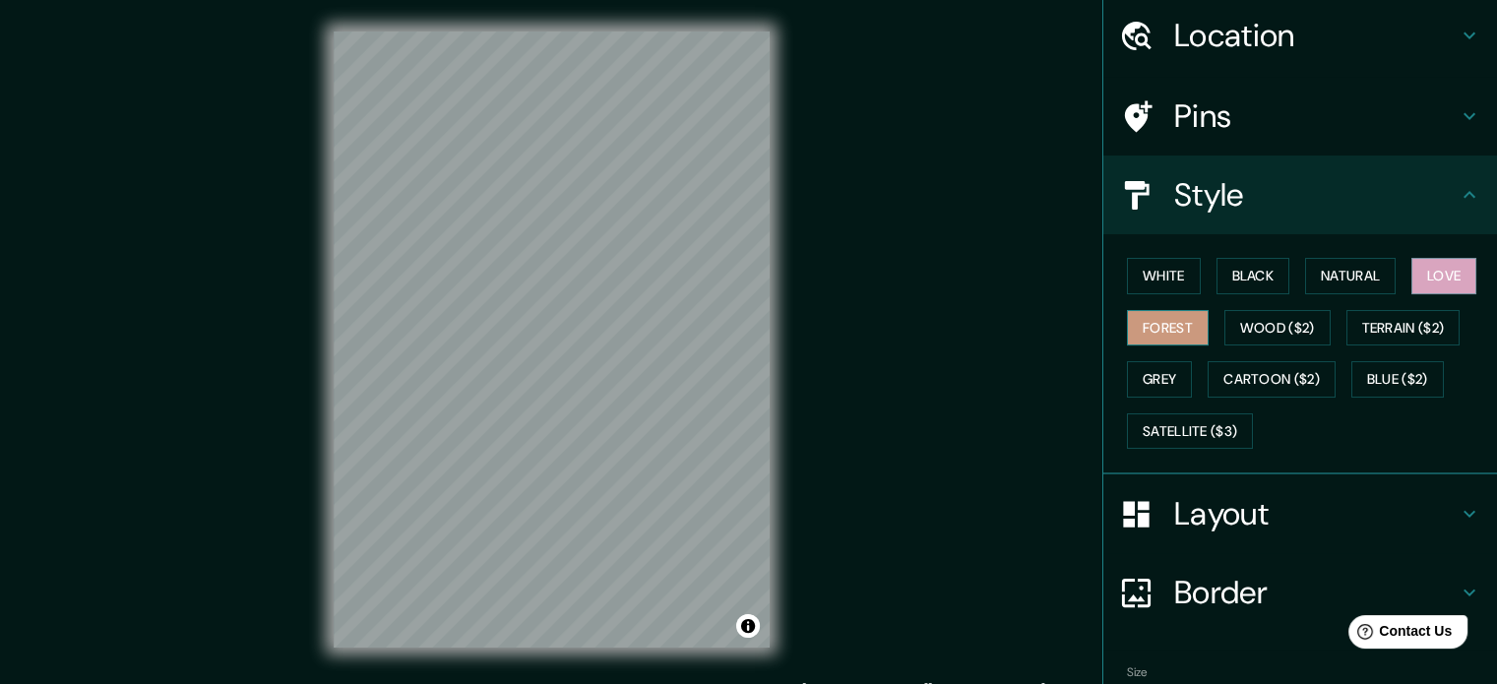
click at [1159, 330] on button "Forest" at bounding box center [1168, 328] width 82 height 36
click at [1148, 389] on button "Grey" at bounding box center [1159, 379] width 65 height 36
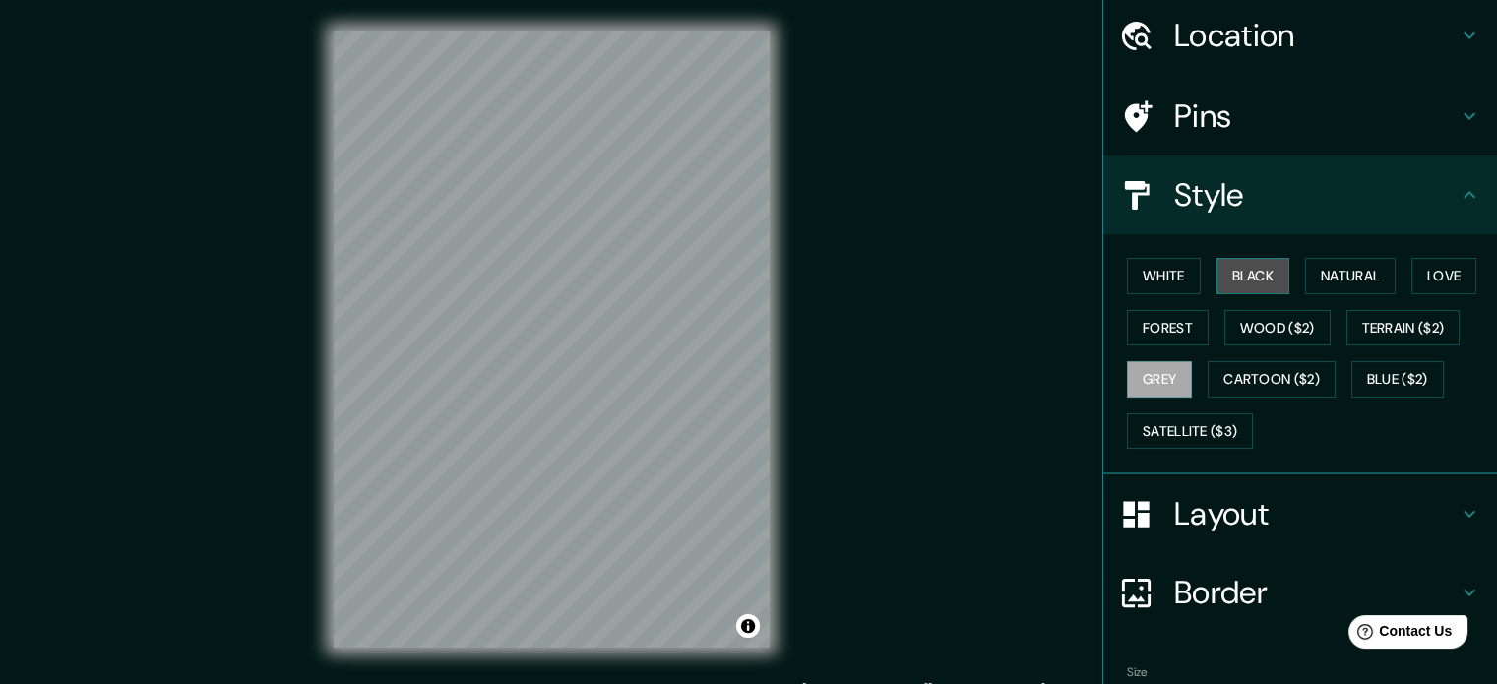
click at [1257, 268] on button "Black" at bounding box center [1254, 276] width 74 height 36
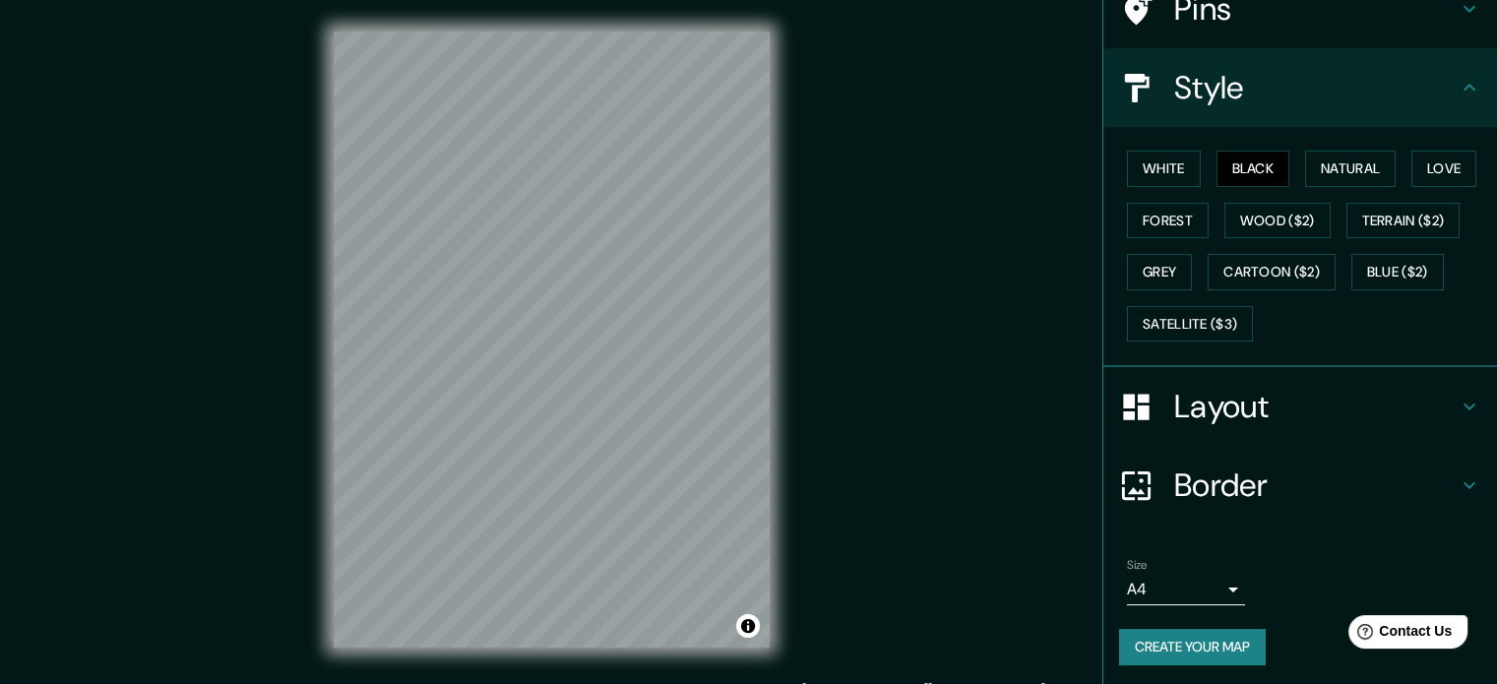
scroll to position [175, 0]
click at [1164, 653] on button "Create your map" at bounding box center [1192, 646] width 147 height 36
click at [1159, 170] on button "White" at bounding box center [1164, 168] width 74 height 36
click at [1237, 168] on button "Black" at bounding box center [1254, 168] width 74 height 36
click at [1211, 314] on button "Satellite ($3)" at bounding box center [1190, 323] width 126 height 36
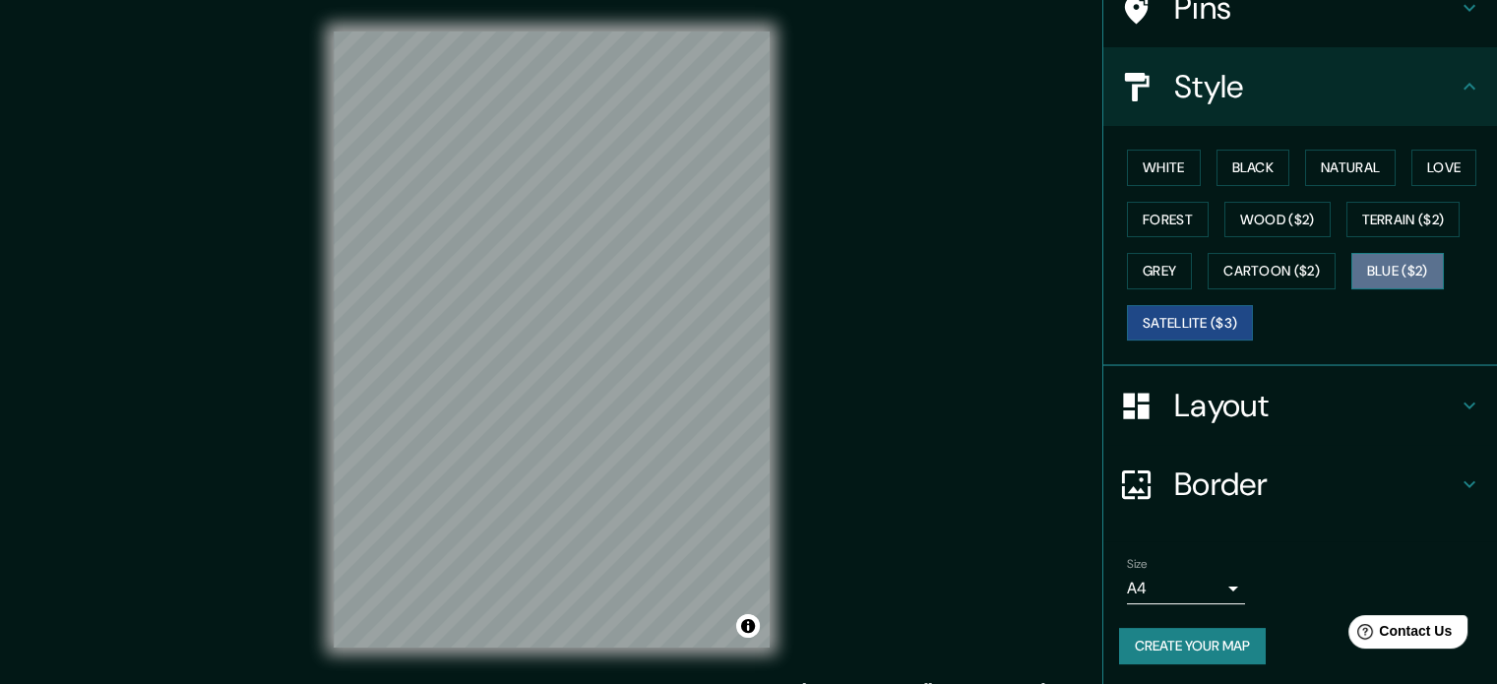
click at [1402, 253] on button "Blue ($2)" at bounding box center [1398, 271] width 93 height 36
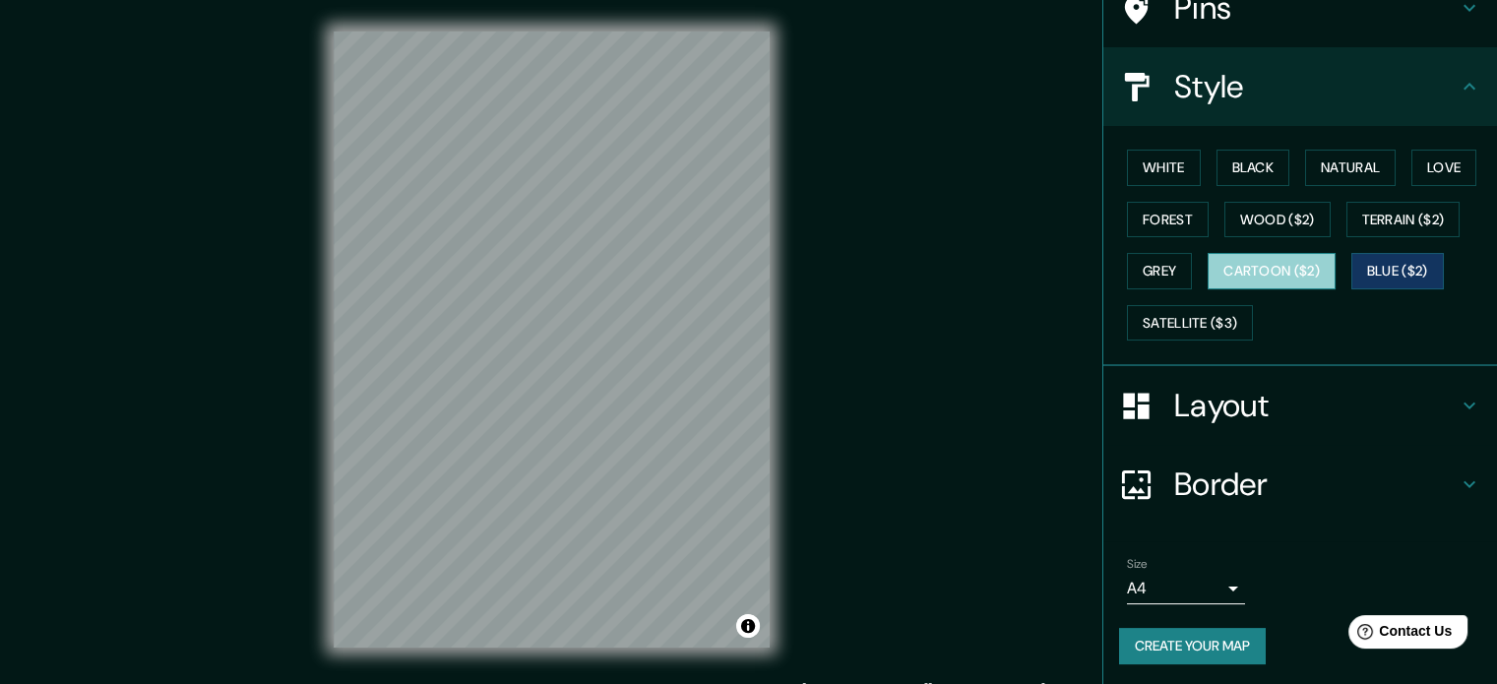
click at [1292, 268] on button "Cartoon ($2)" at bounding box center [1272, 271] width 128 height 36
click at [1136, 275] on button "Grey" at bounding box center [1159, 271] width 65 height 36
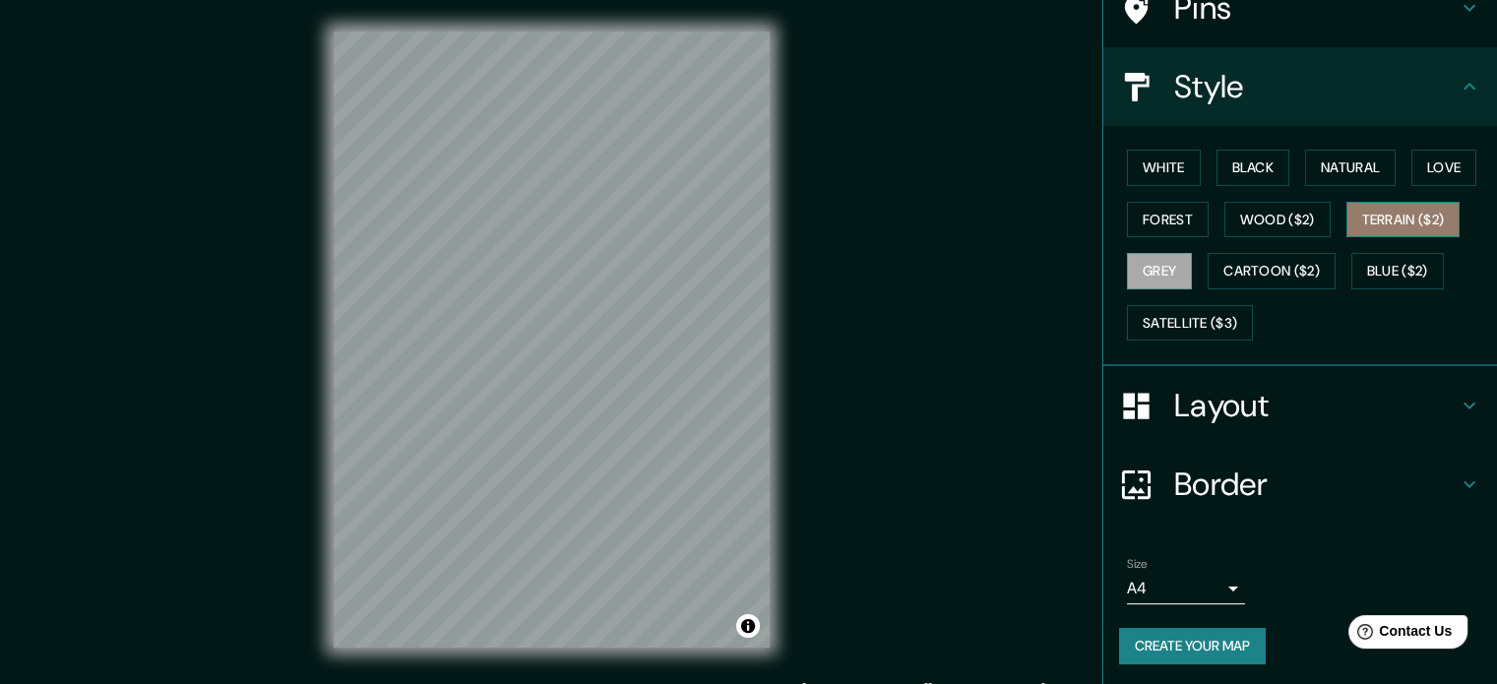
click at [1374, 210] on button "Terrain ($2)" at bounding box center [1404, 220] width 114 height 36
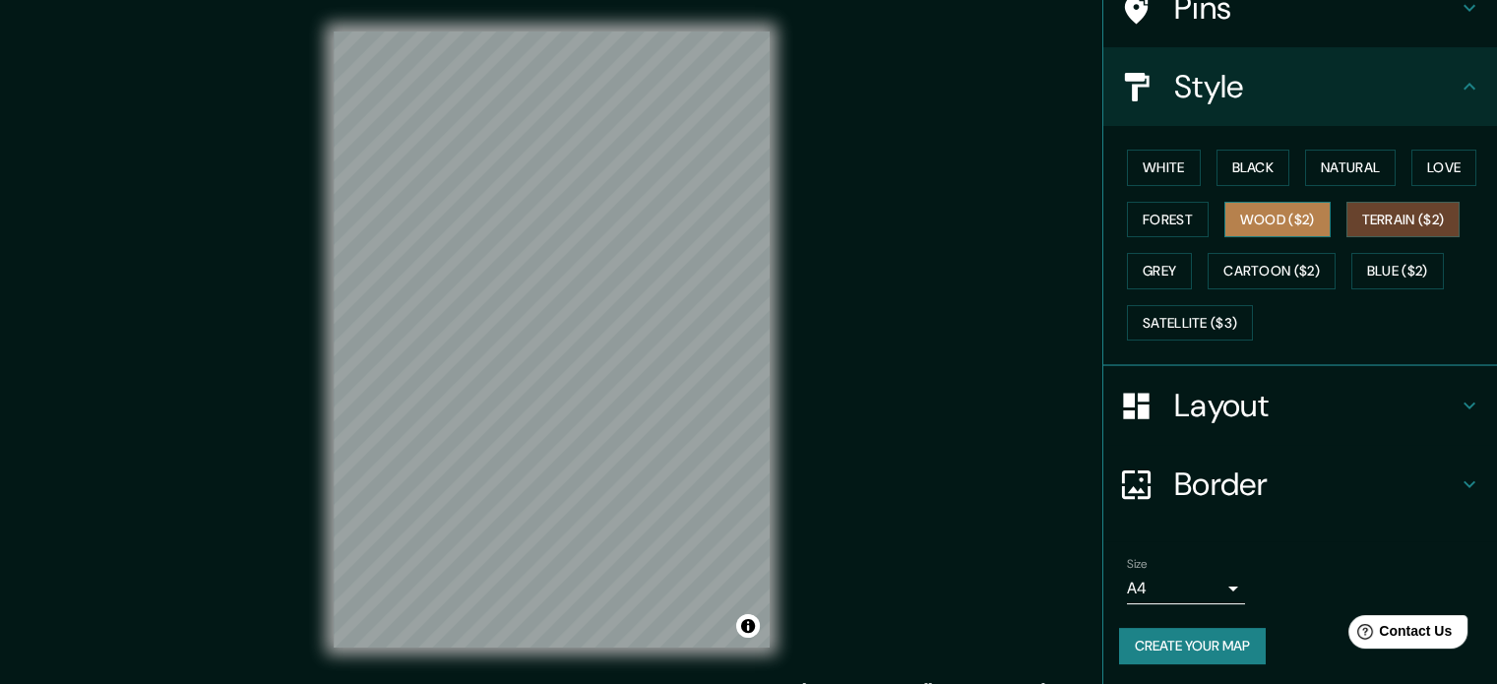
click at [1260, 204] on button "Wood ($2)" at bounding box center [1278, 220] width 106 height 36
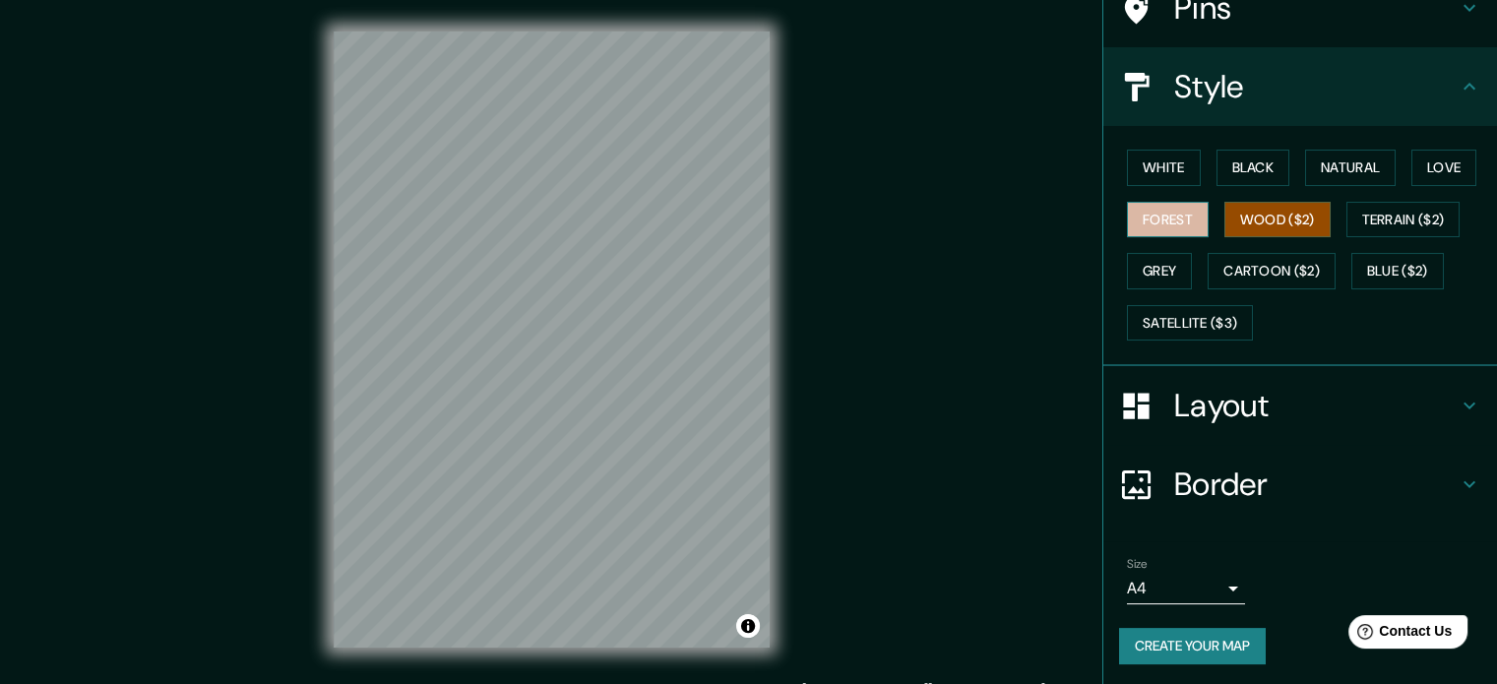
click at [1153, 223] on button "Forest" at bounding box center [1168, 220] width 82 height 36
click at [1251, 216] on button "Wood ($2)" at bounding box center [1278, 220] width 106 height 36
click at [1412, 164] on button "Love" at bounding box center [1444, 168] width 65 height 36
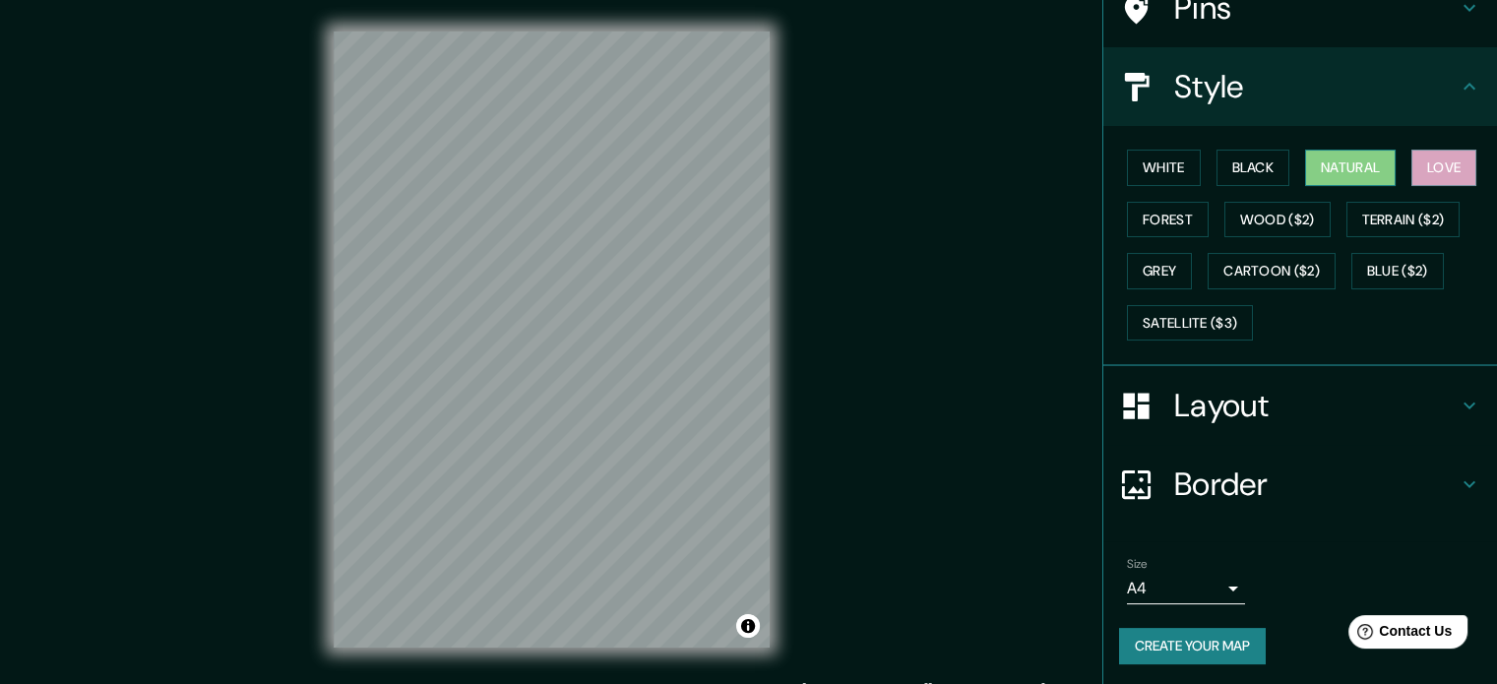
click at [1351, 164] on button "Natural" at bounding box center [1350, 168] width 91 height 36
click at [1246, 155] on button "Black" at bounding box center [1254, 168] width 74 height 36
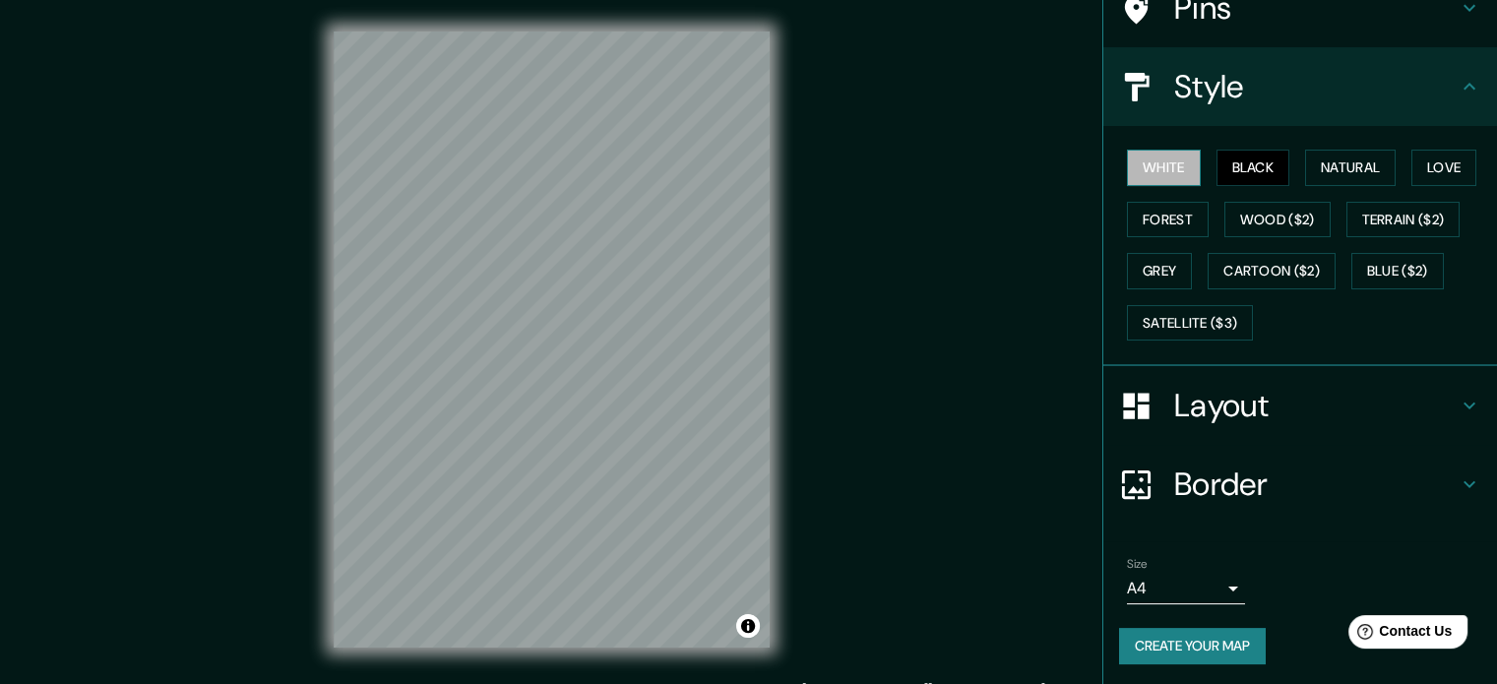
click at [1135, 160] on button "White" at bounding box center [1164, 168] width 74 height 36
click at [1217, 169] on button "Black" at bounding box center [1254, 168] width 74 height 36
